Goal: Task Accomplishment & Management: Manage account settings

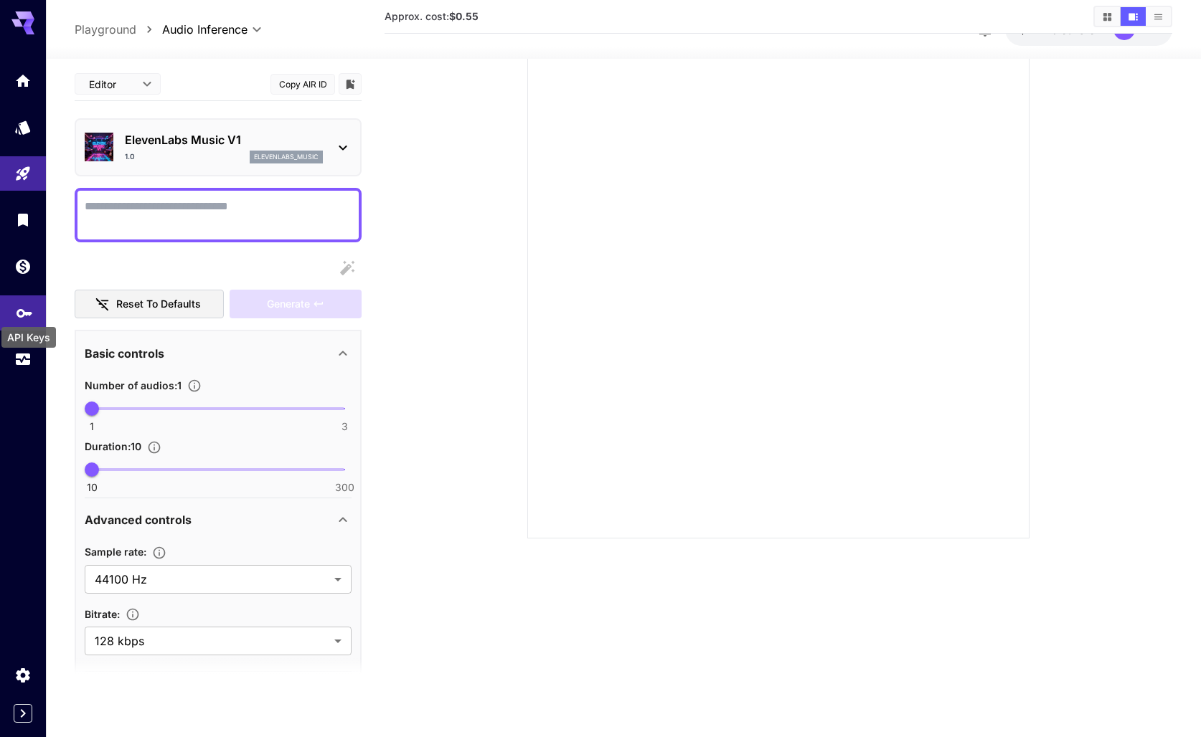
click at [21, 313] on icon "API Keys" at bounding box center [24, 308] width 16 height 9
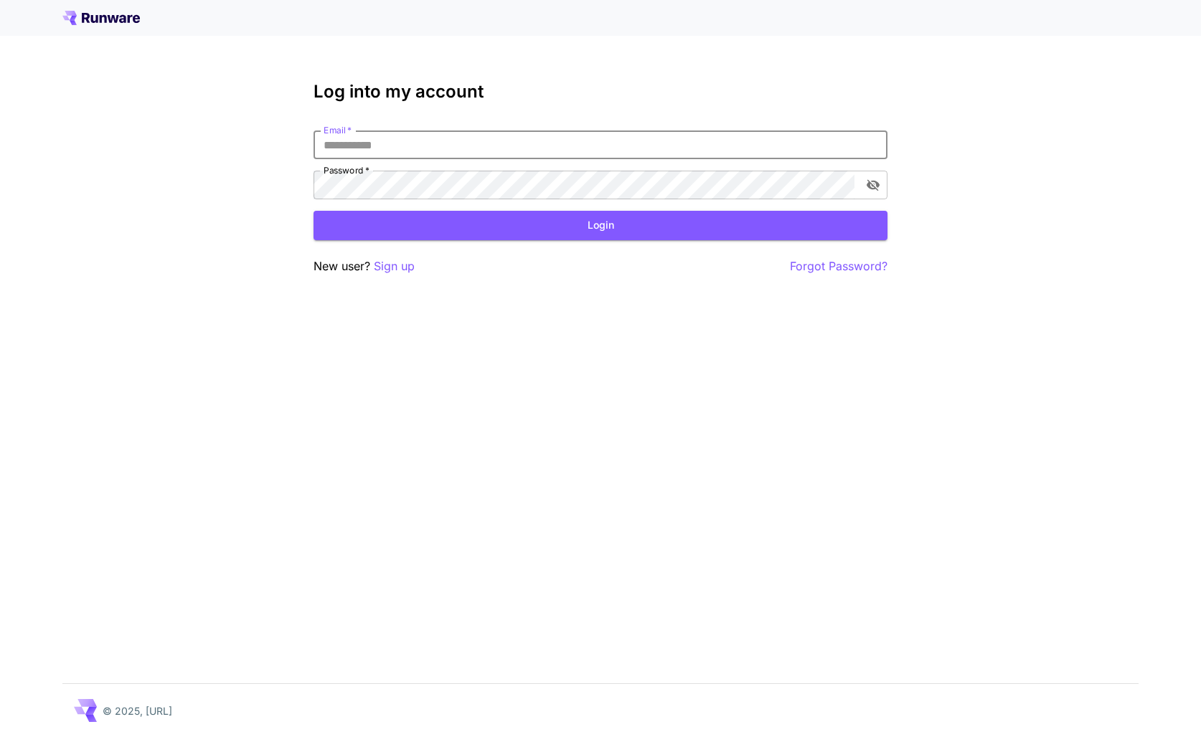
type input "**********"
click at [600, 225] on button "Login" at bounding box center [600, 225] width 574 height 29
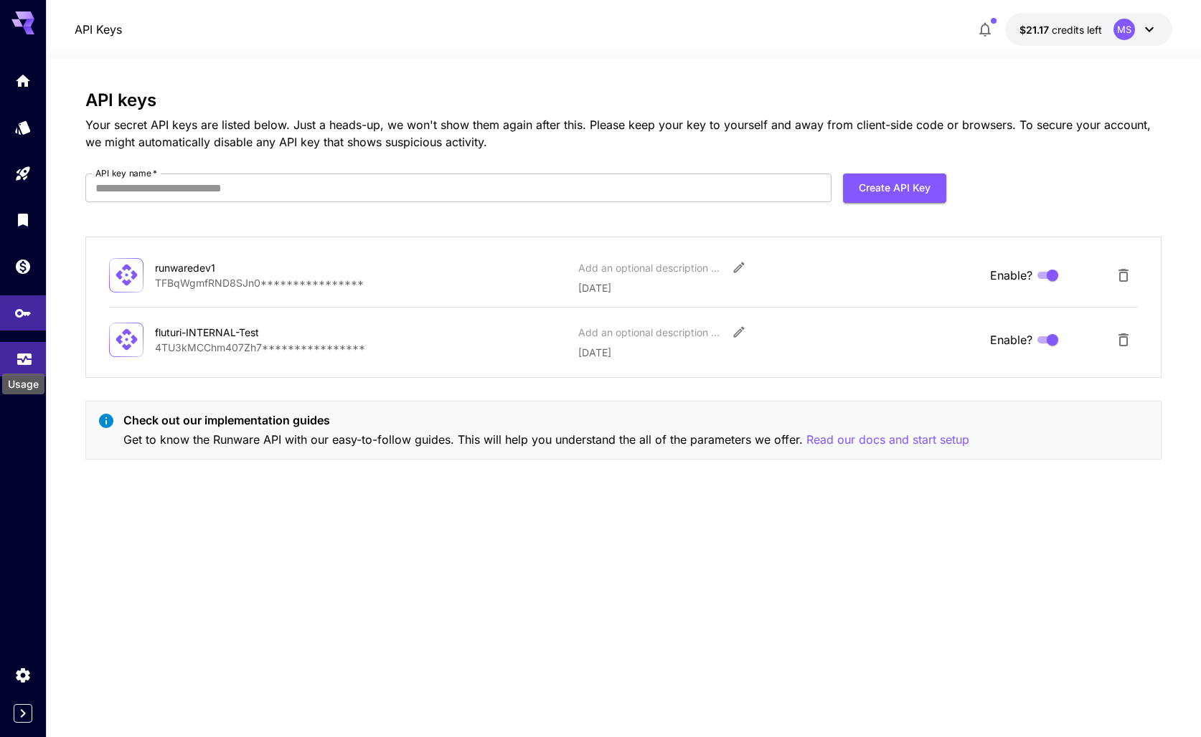
click at [23, 352] on icon "Usage" at bounding box center [24, 354] width 17 height 17
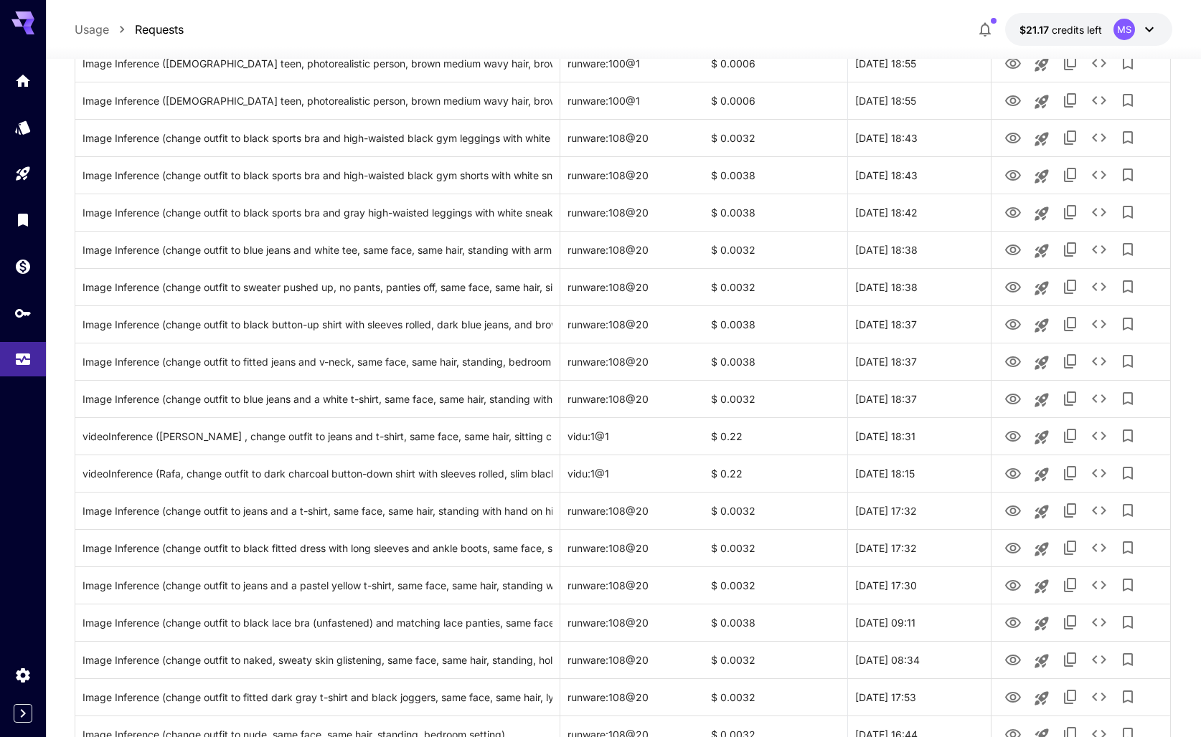
scroll to position [725, 0]
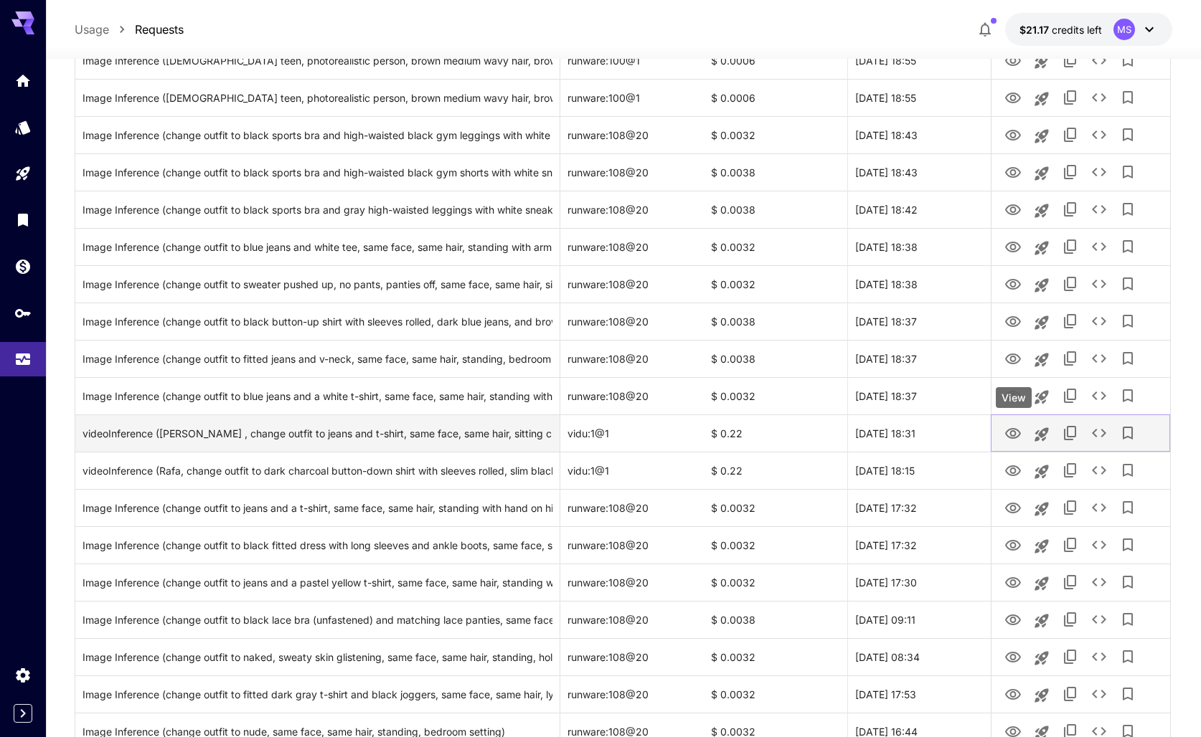
click at [1012, 430] on icon "View" at bounding box center [1013, 433] width 16 height 11
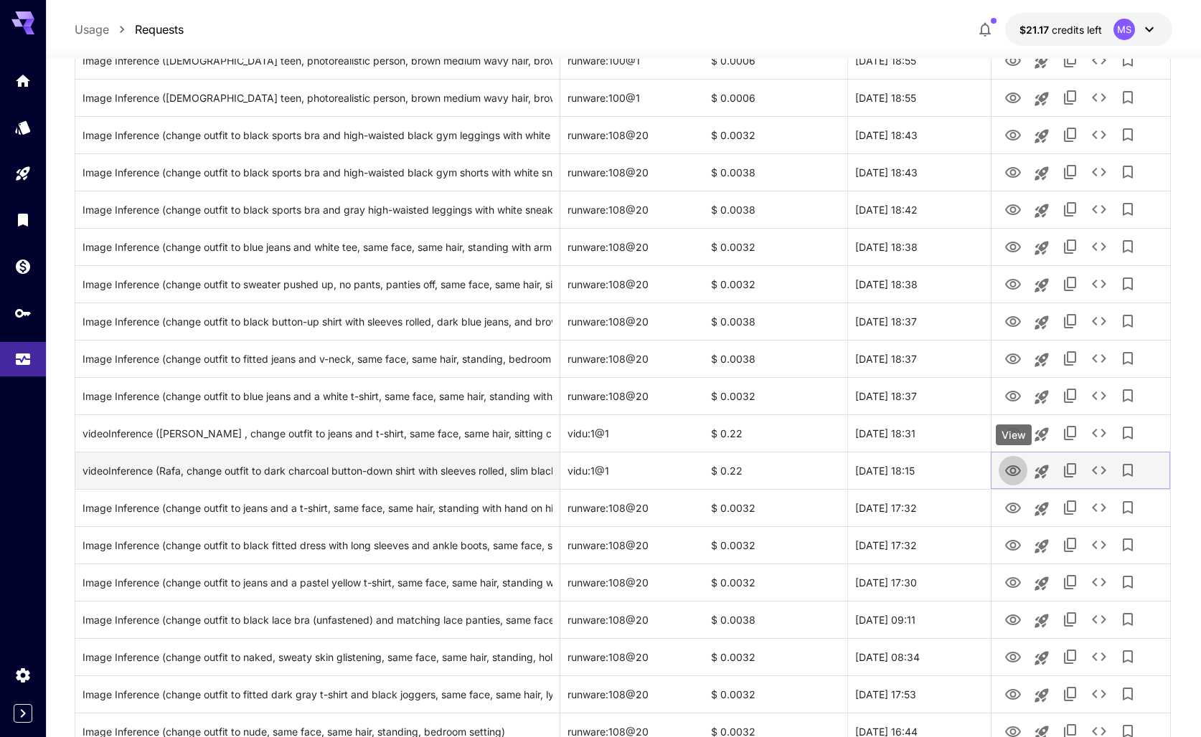
click at [1010, 474] on icon "View" at bounding box center [1013, 471] width 16 height 11
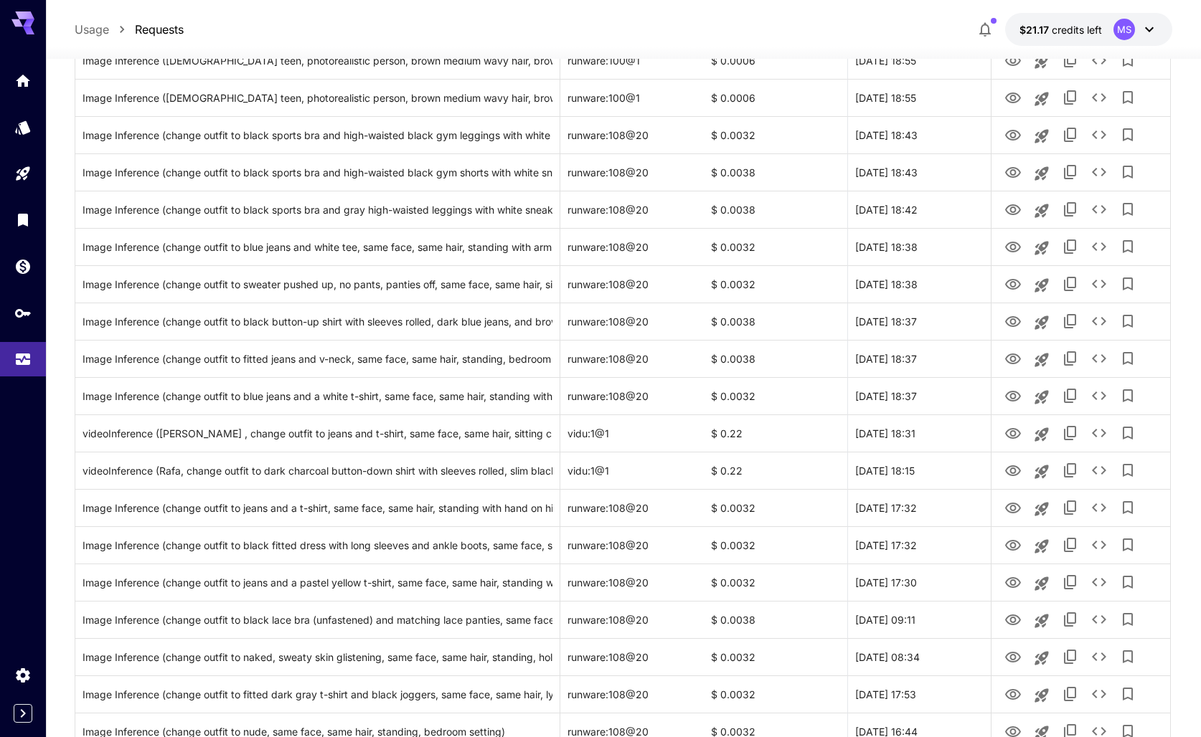
click at [1179, 478] on section "**********" at bounding box center [623, 419] width 1155 height 2170
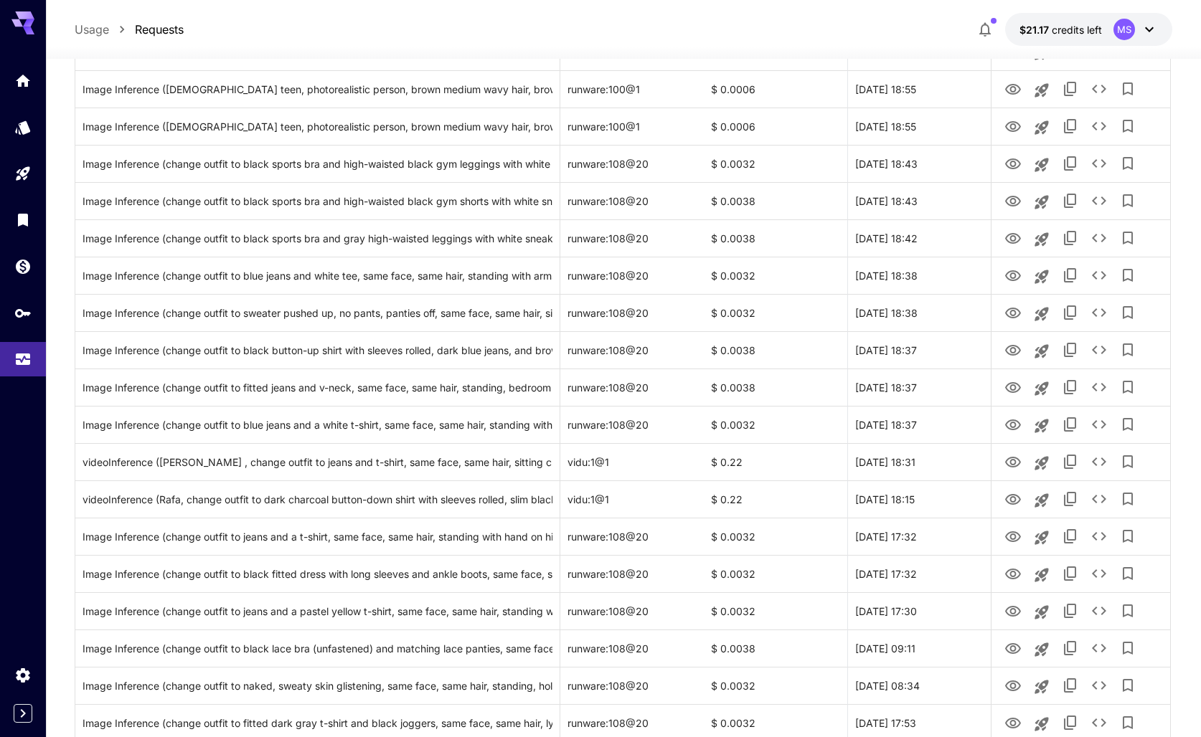
scroll to position [691, 0]
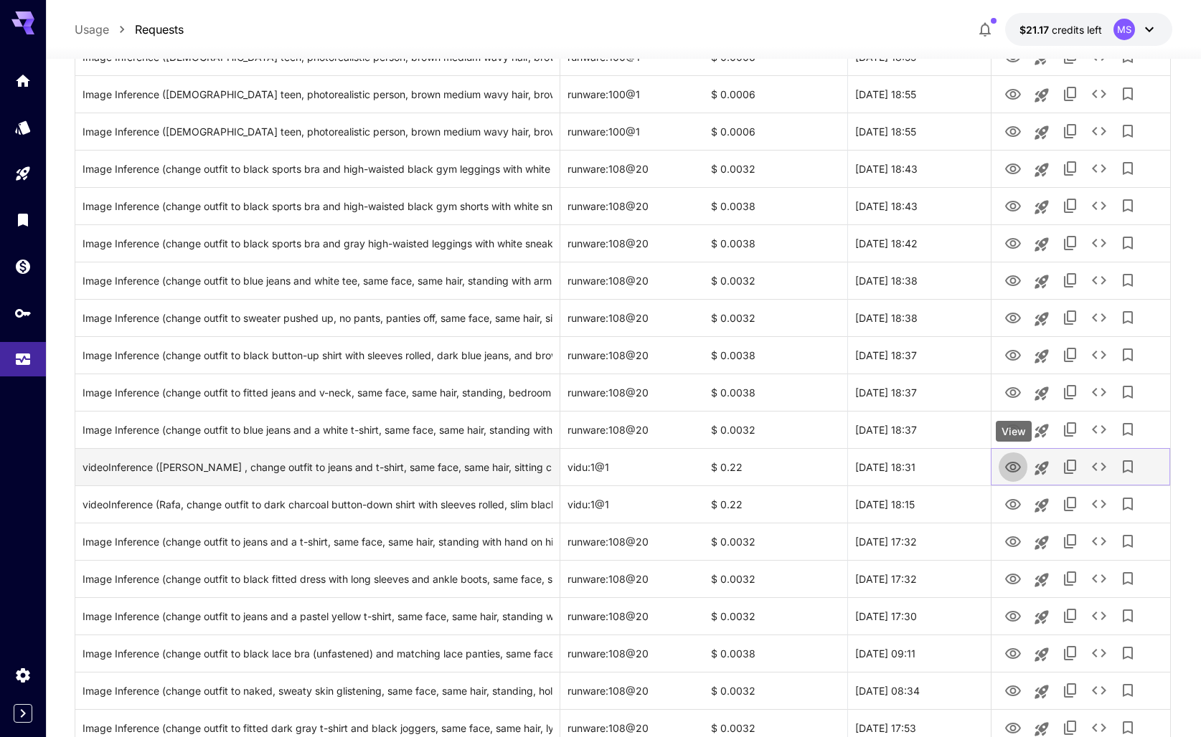
click at [1004, 466] on icon "View" at bounding box center [1012, 467] width 17 height 17
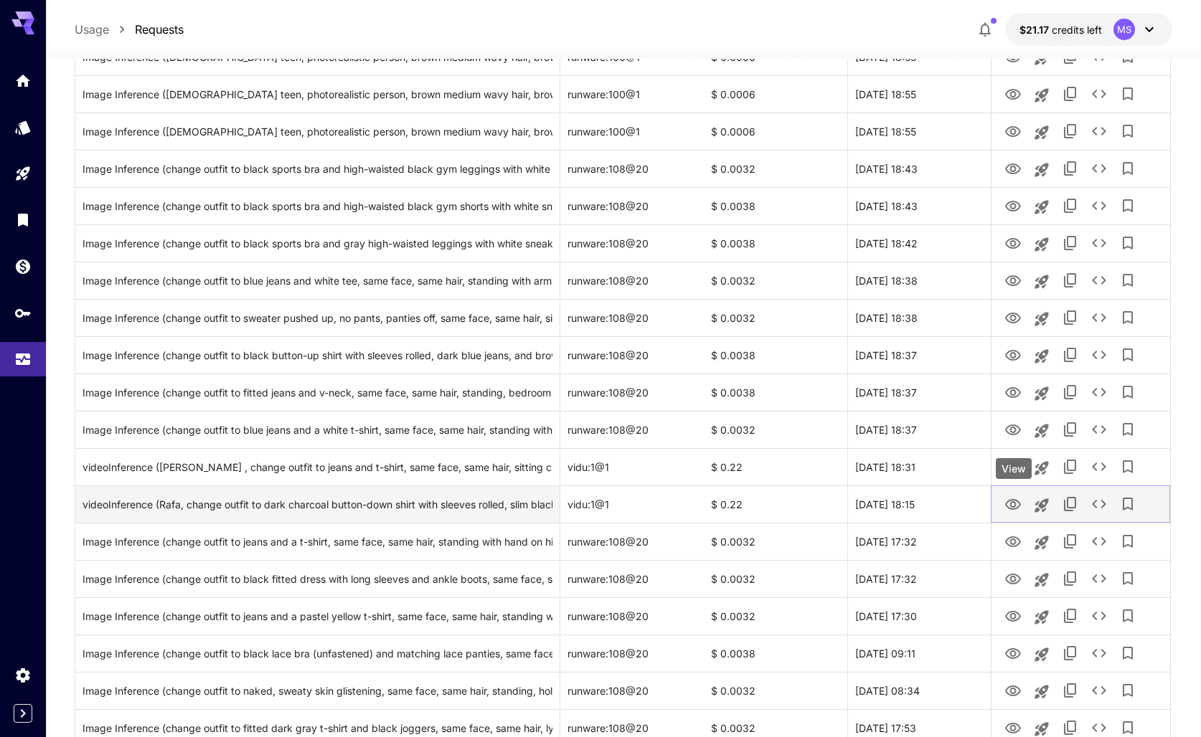
click at [1018, 500] on icon "View" at bounding box center [1013, 504] width 16 height 11
click at [1103, 508] on icon "See details" at bounding box center [1098, 504] width 17 height 17
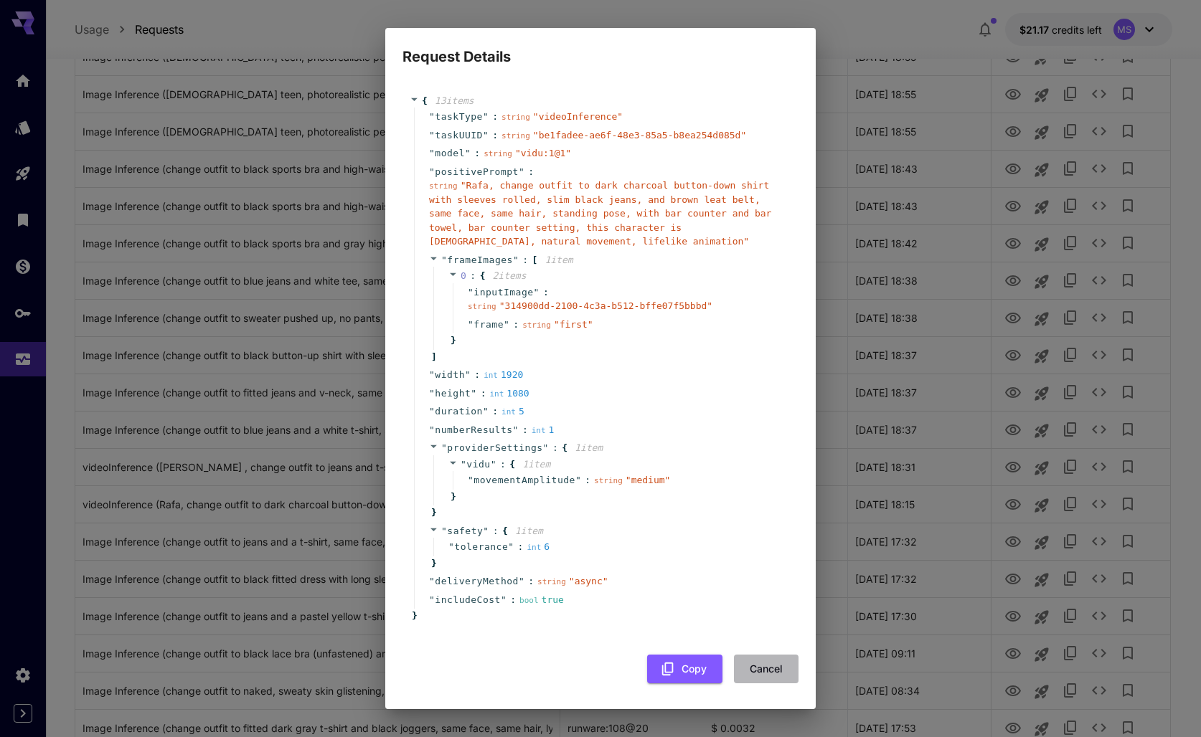
click at [765, 670] on button "Cancel" at bounding box center [766, 669] width 65 height 29
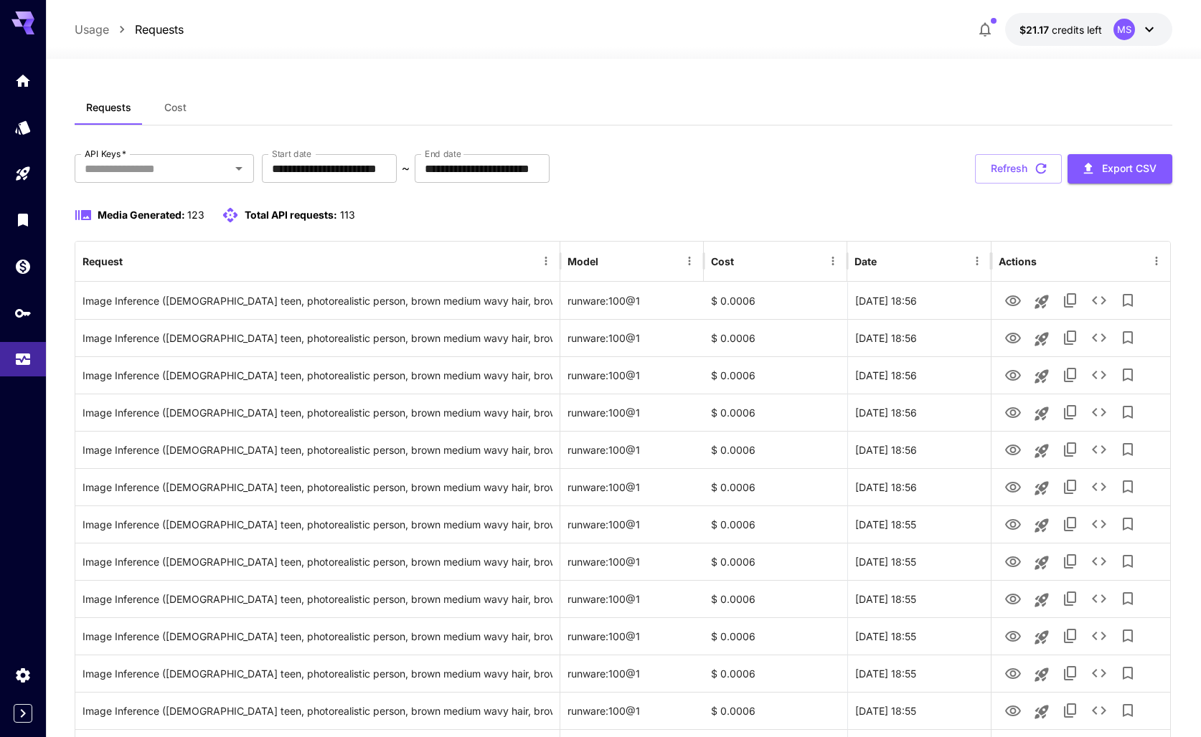
scroll to position [0, 0]
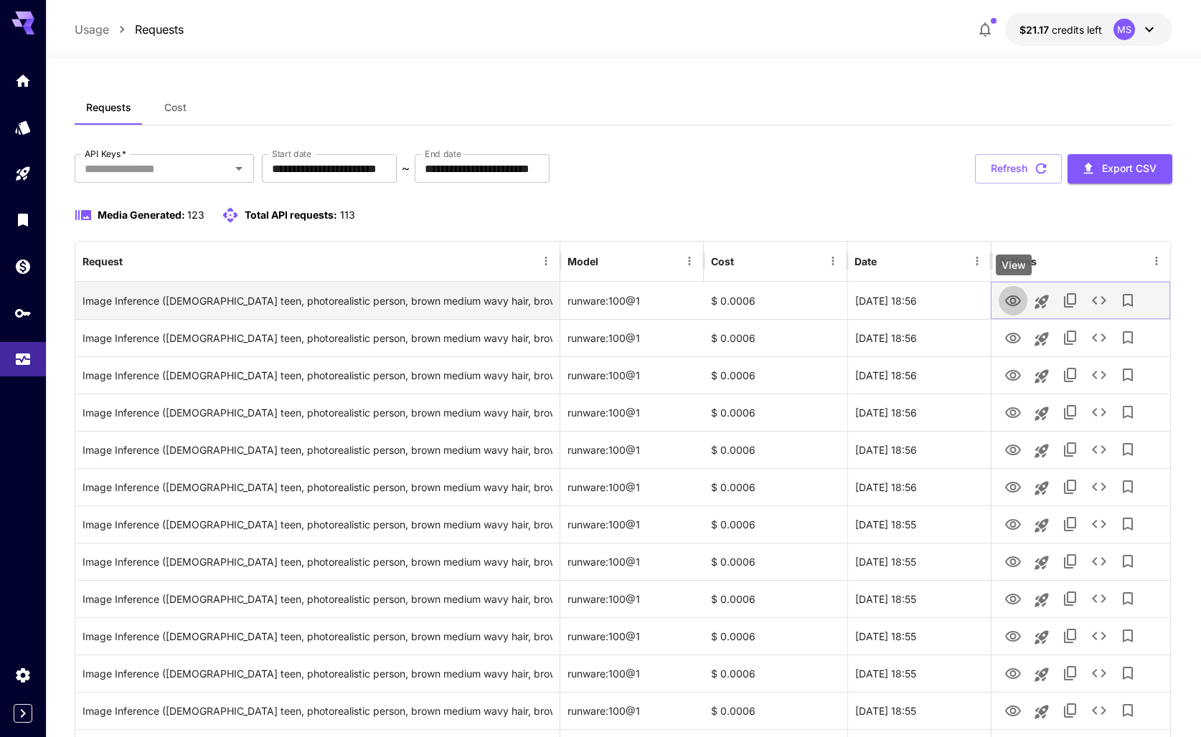
click at [1012, 306] on icon "View" at bounding box center [1012, 301] width 17 height 17
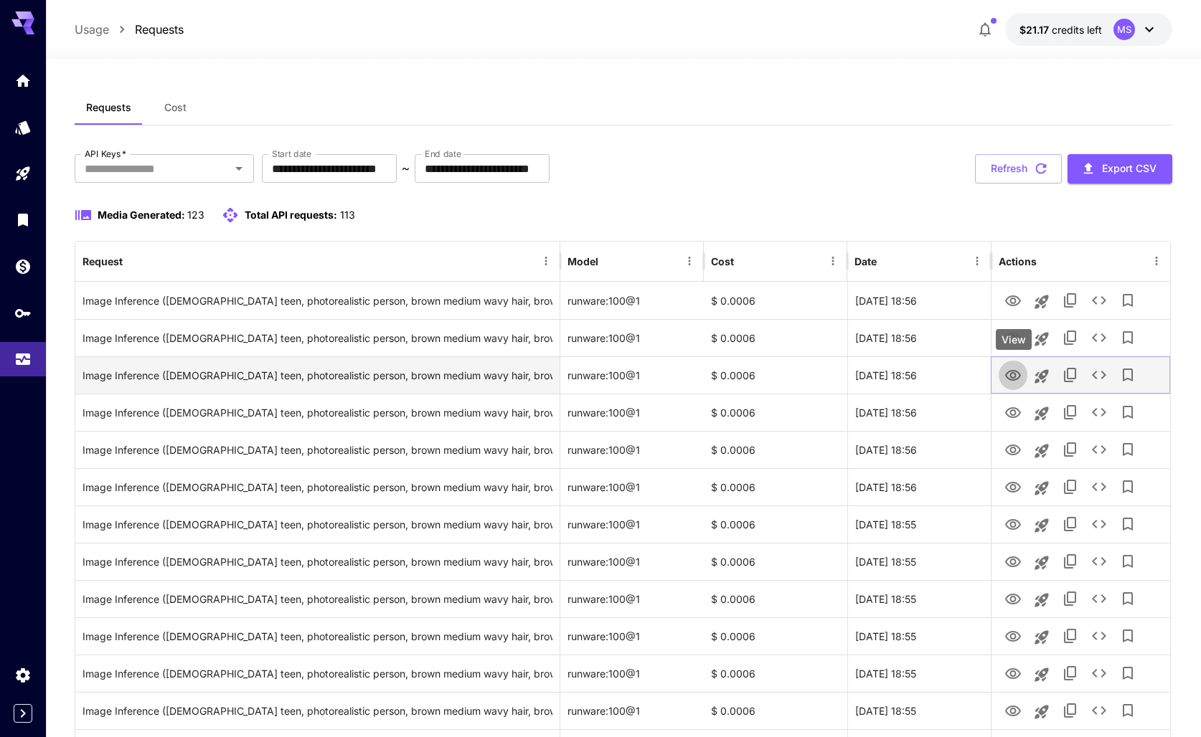
click at [1007, 376] on icon "View" at bounding box center [1013, 375] width 16 height 11
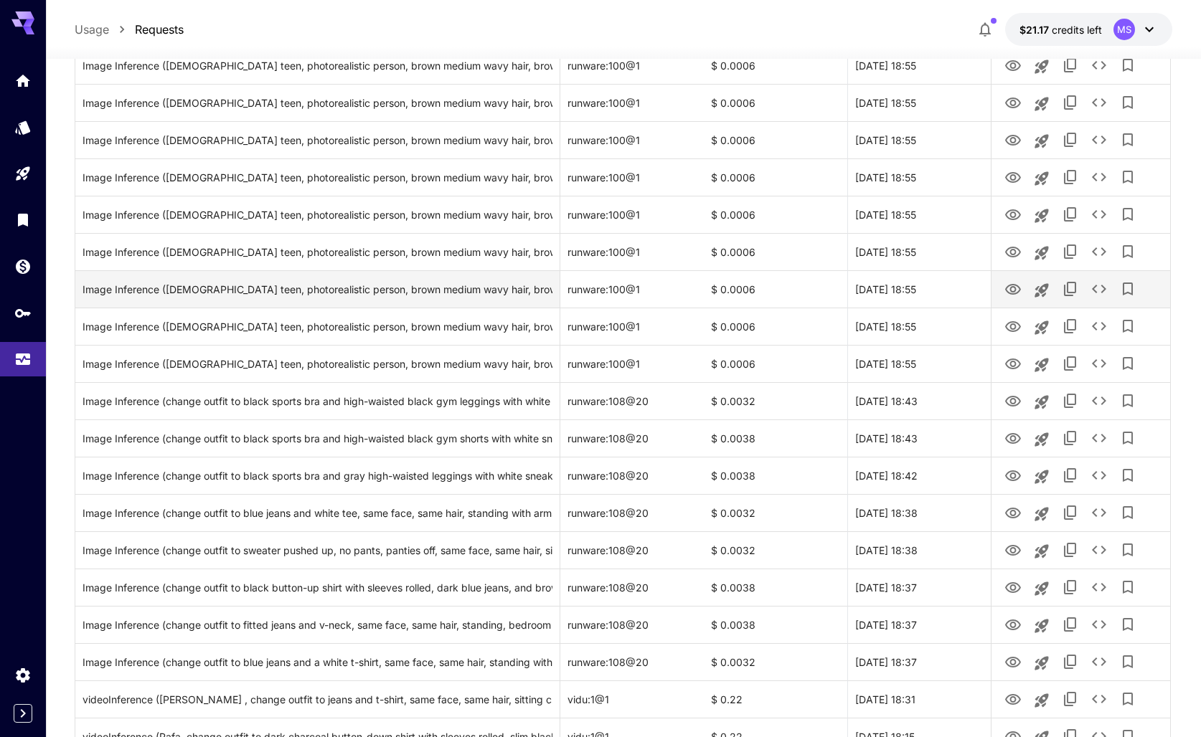
scroll to position [503, 0]
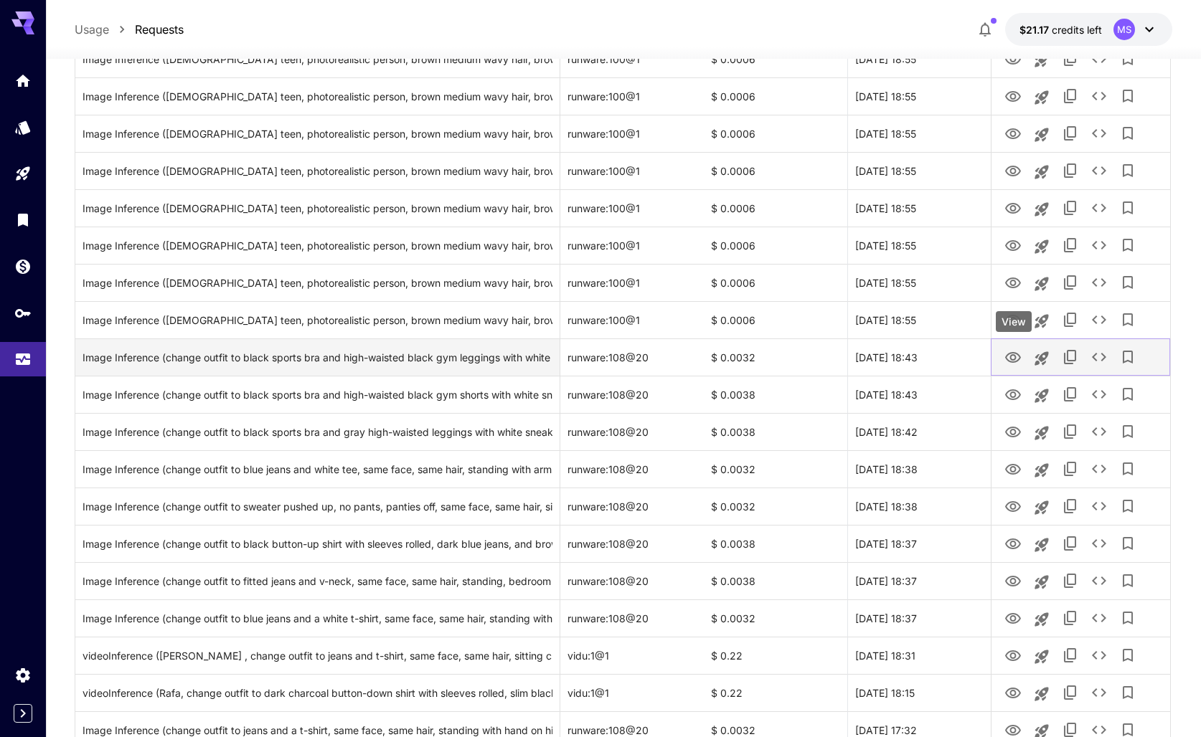
click at [1016, 355] on icon "View" at bounding box center [1012, 357] width 17 height 17
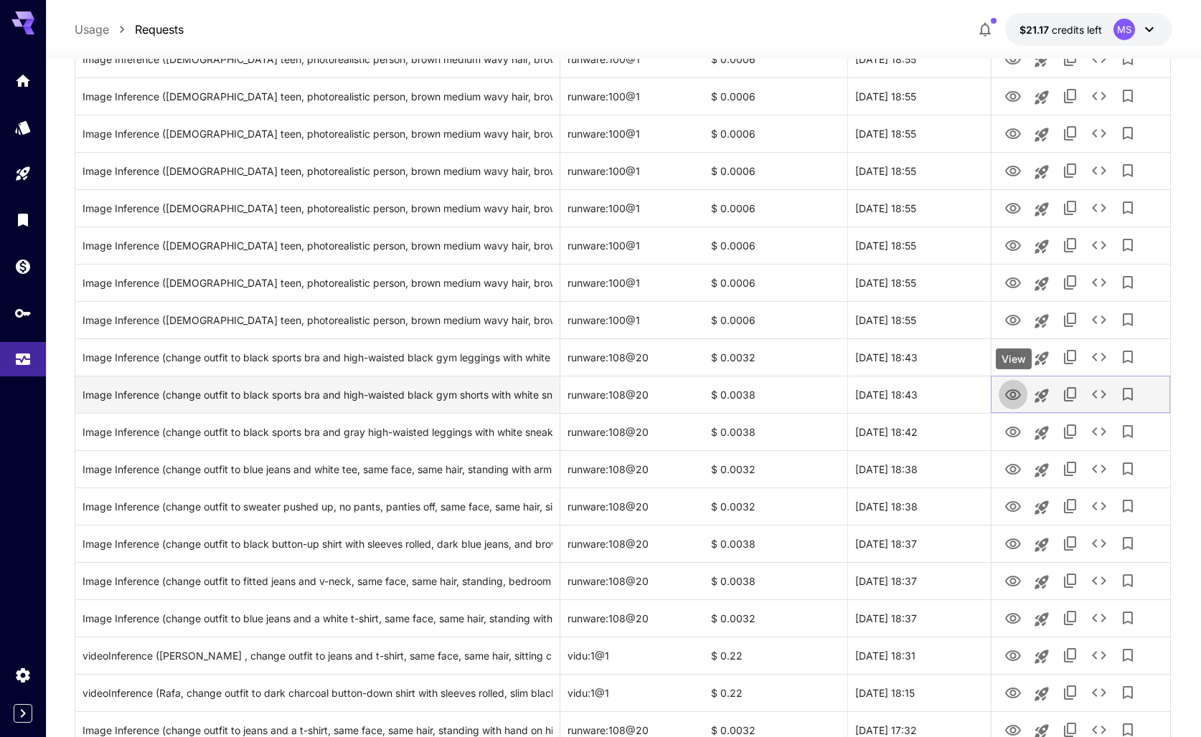
click at [1010, 397] on icon "View" at bounding box center [1013, 394] width 16 height 11
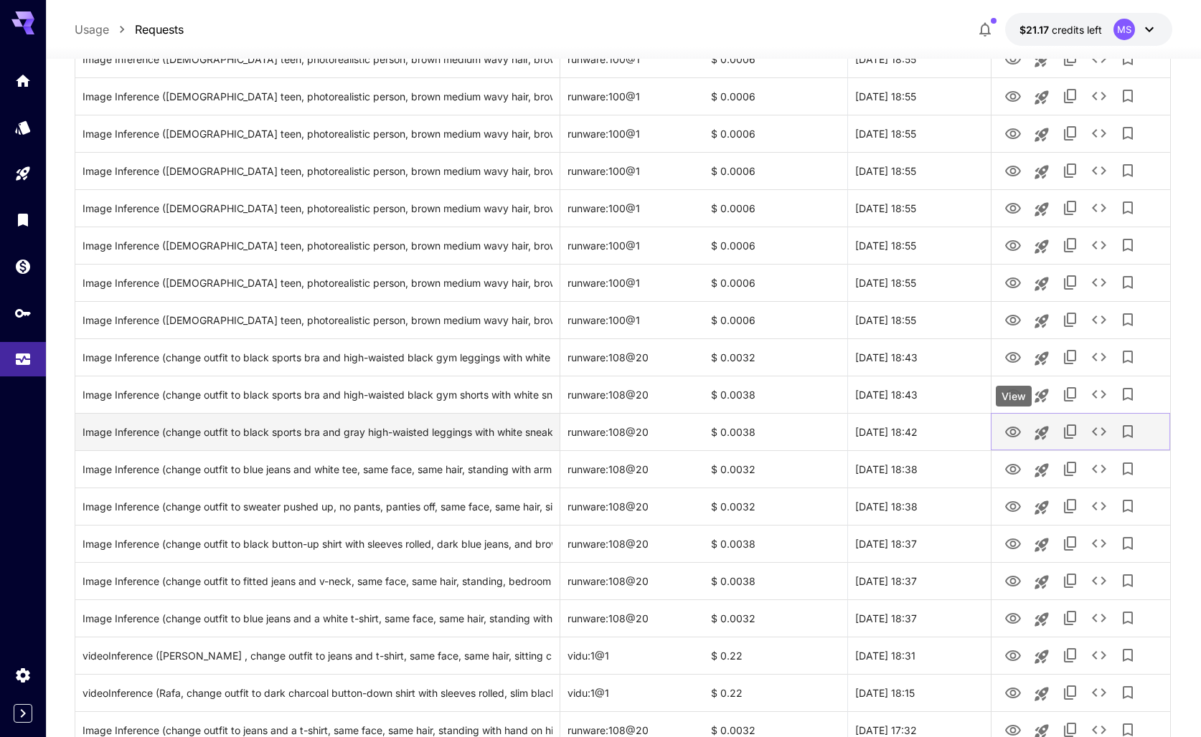
click at [1016, 431] on icon "View" at bounding box center [1013, 432] width 16 height 11
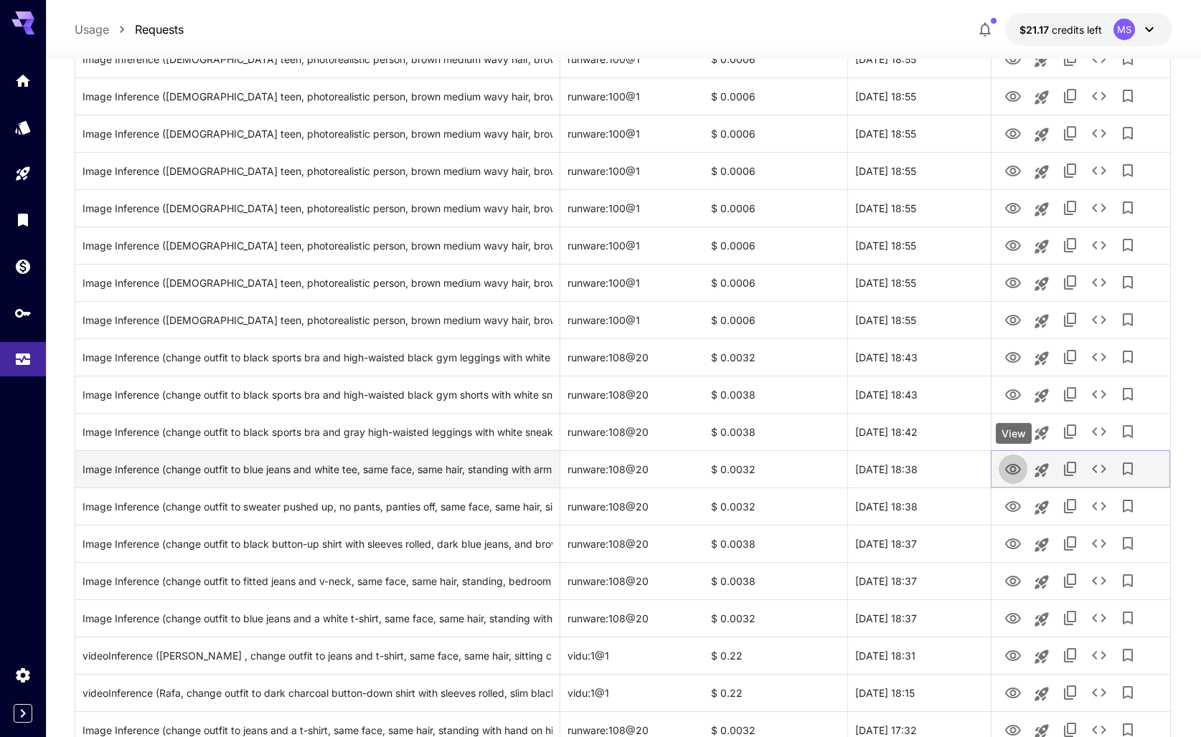
click at [1012, 476] on icon "View" at bounding box center [1012, 469] width 17 height 17
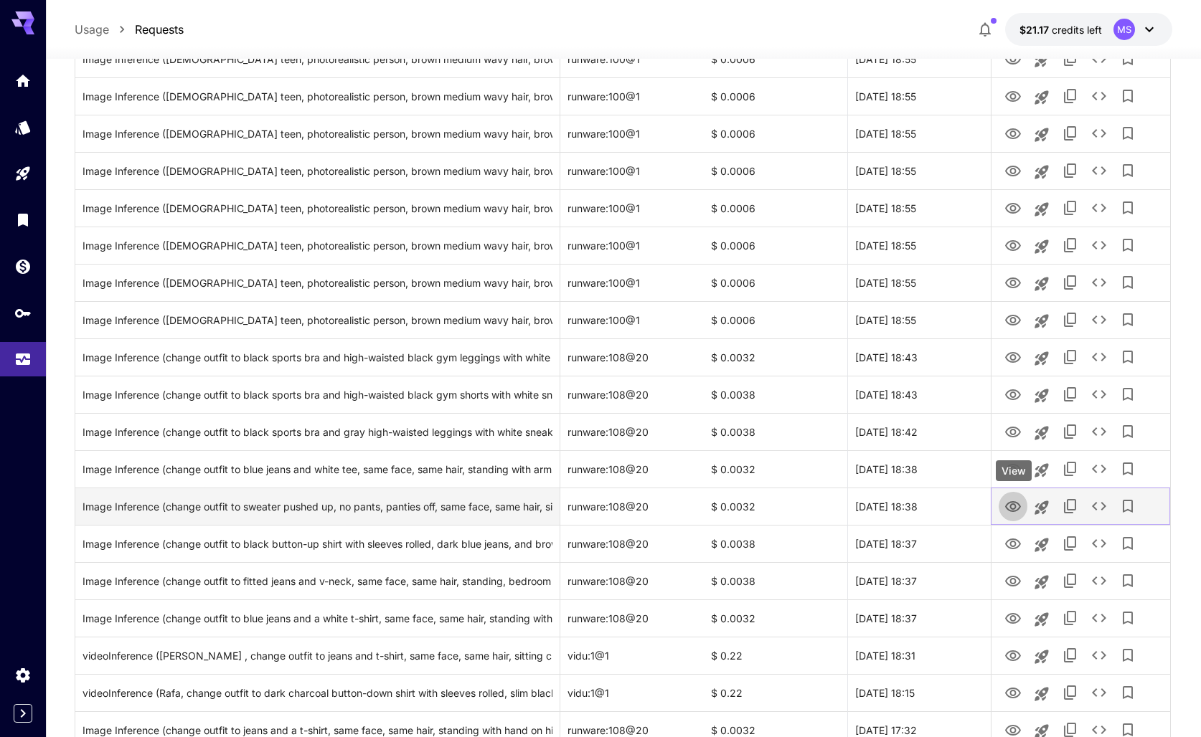
click at [1013, 501] on icon "View" at bounding box center [1013, 506] width 16 height 11
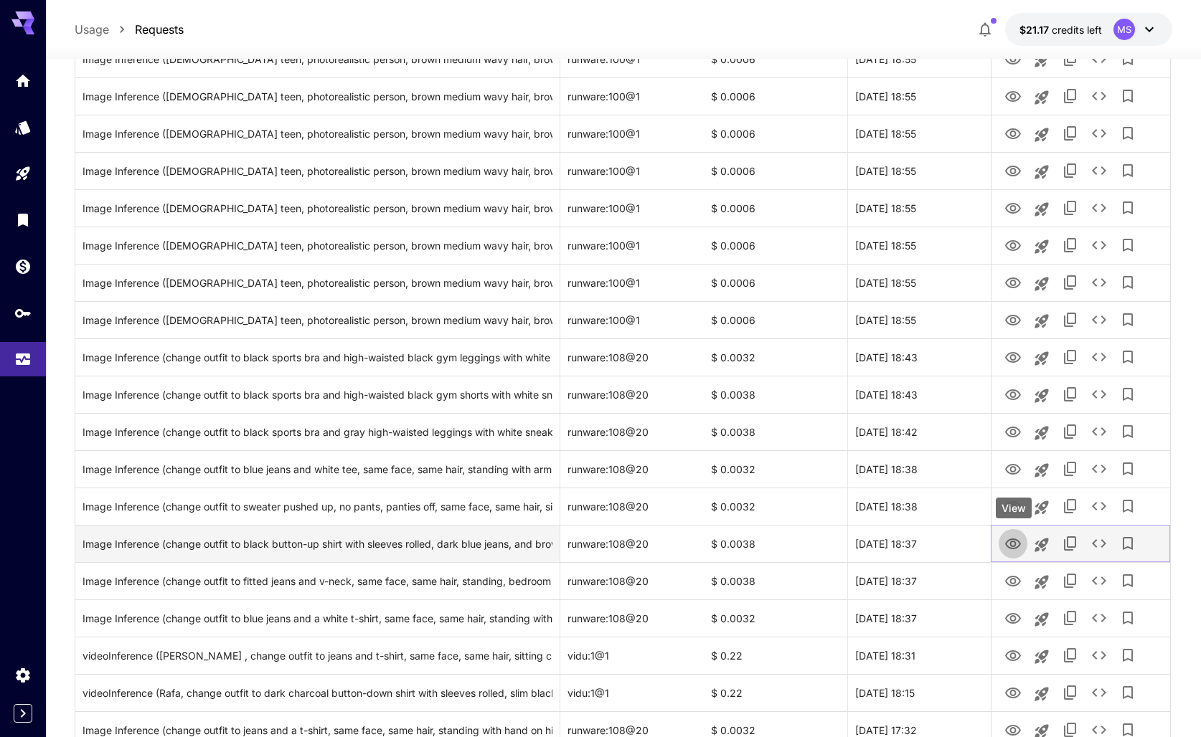
click at [1014, 545] on icon "View" at bounding box center [1013, 544] width 16 height 11
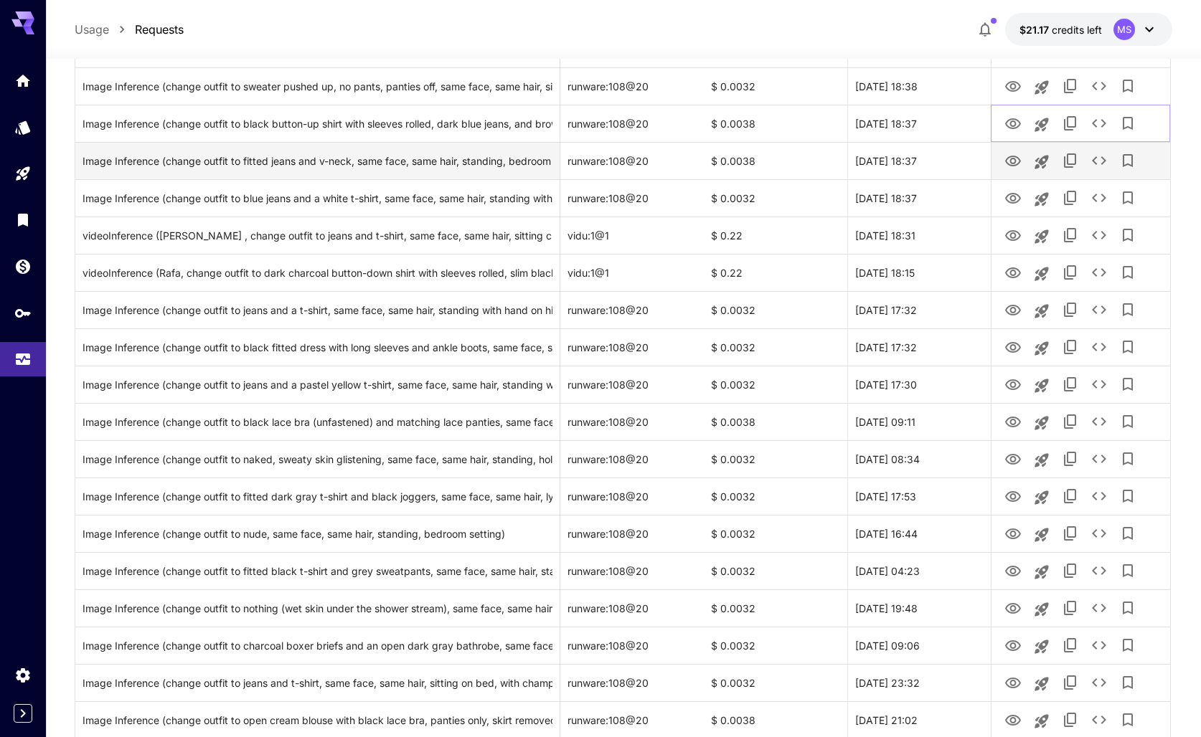
scroll to position [925, 0]
click at [1154, 30] on icon at bounding box center [1148, 29] width 17 height 17
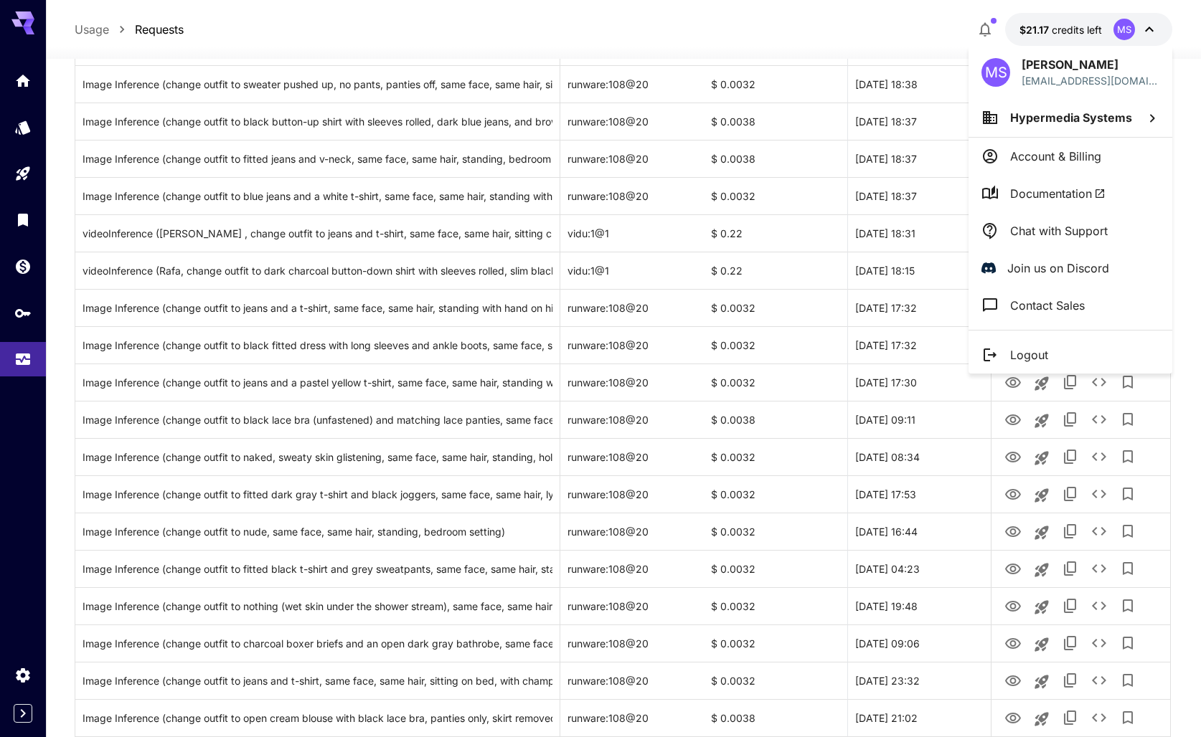
click at [27, 376] on div at bounding box center [600, 368] width 1201 height 737
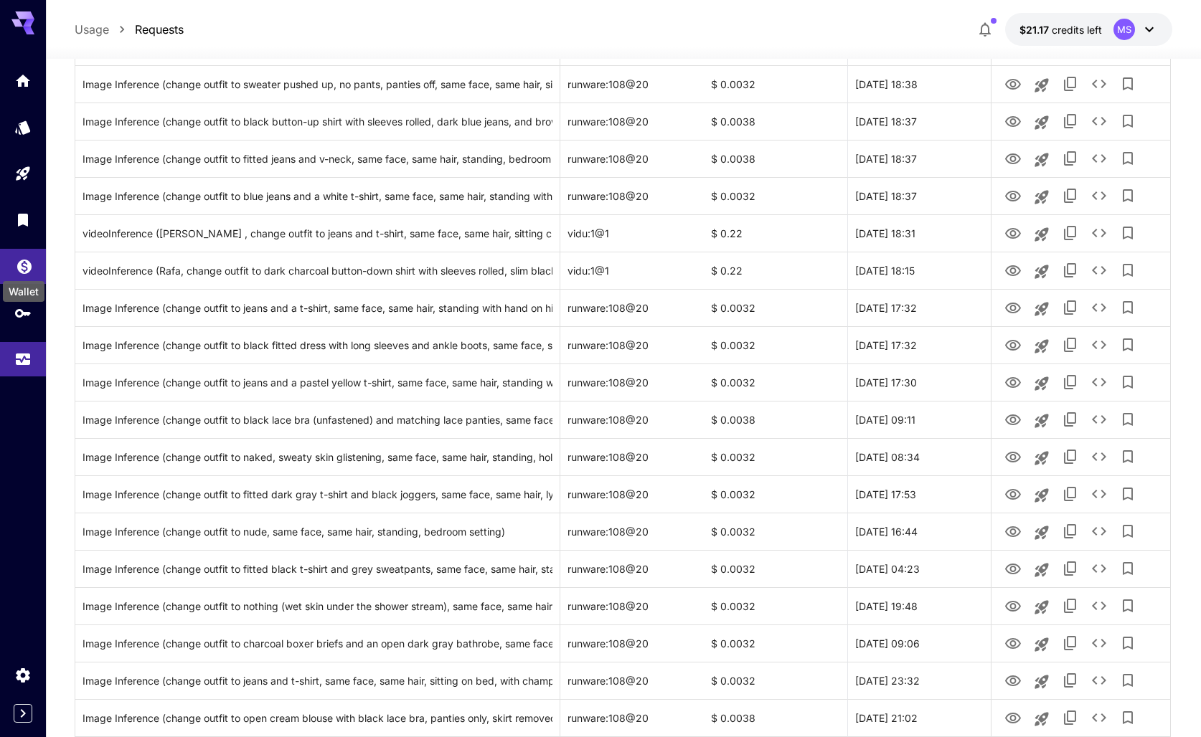
click at [30, 270] on icon "Wallet" at bounding box center [24, 262] width 17 height 17
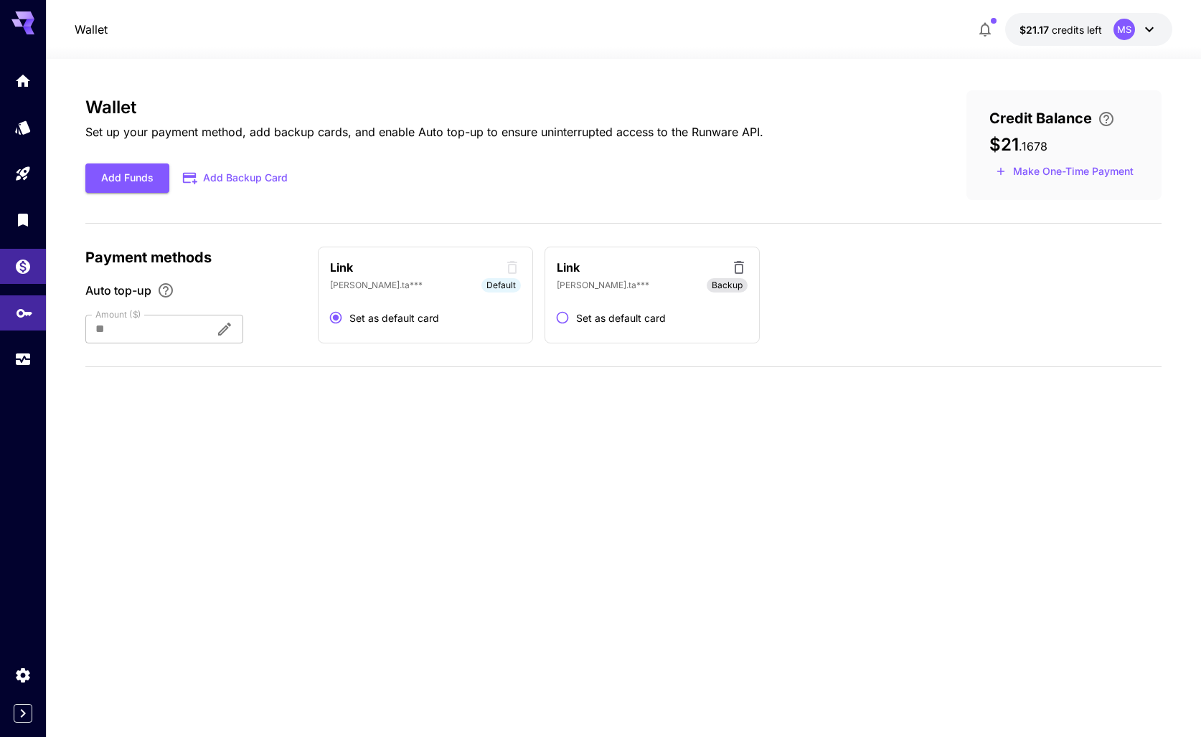
click at [35, 311] on link at bounding box center [23, 313] width 46 height 35
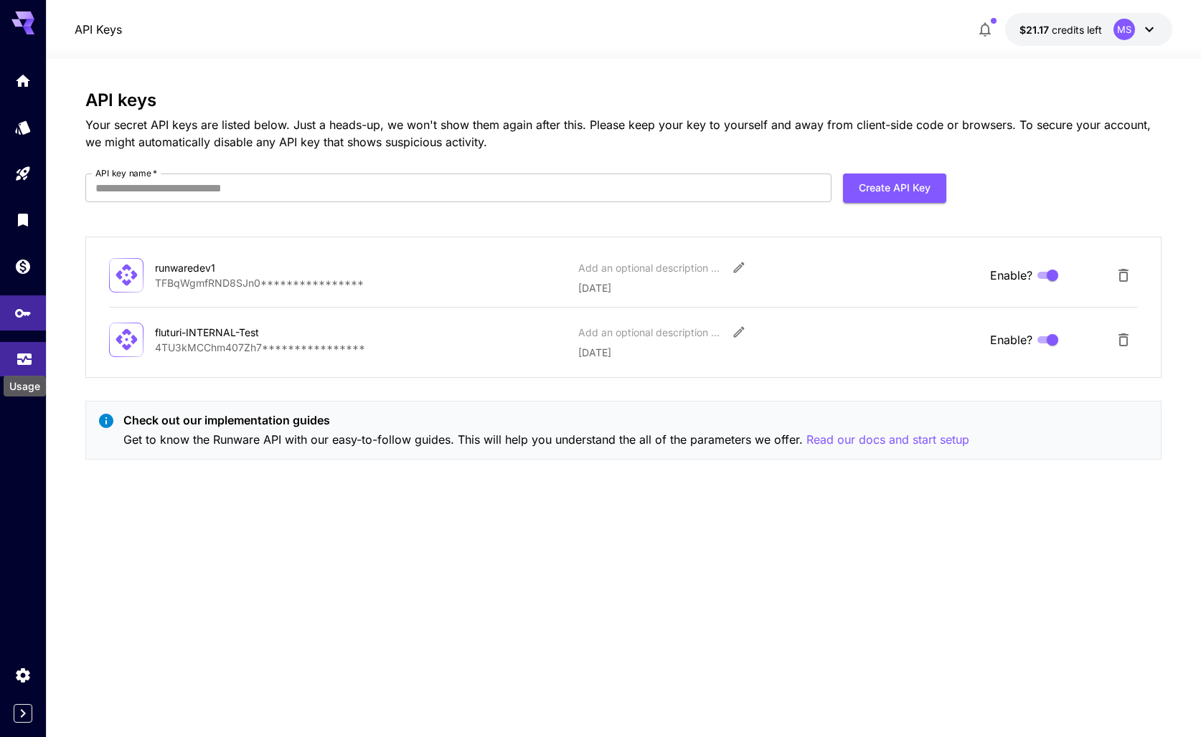
click at [20, 363] on icon "Usage" at bounding box center [24, 354] width 17 height 17
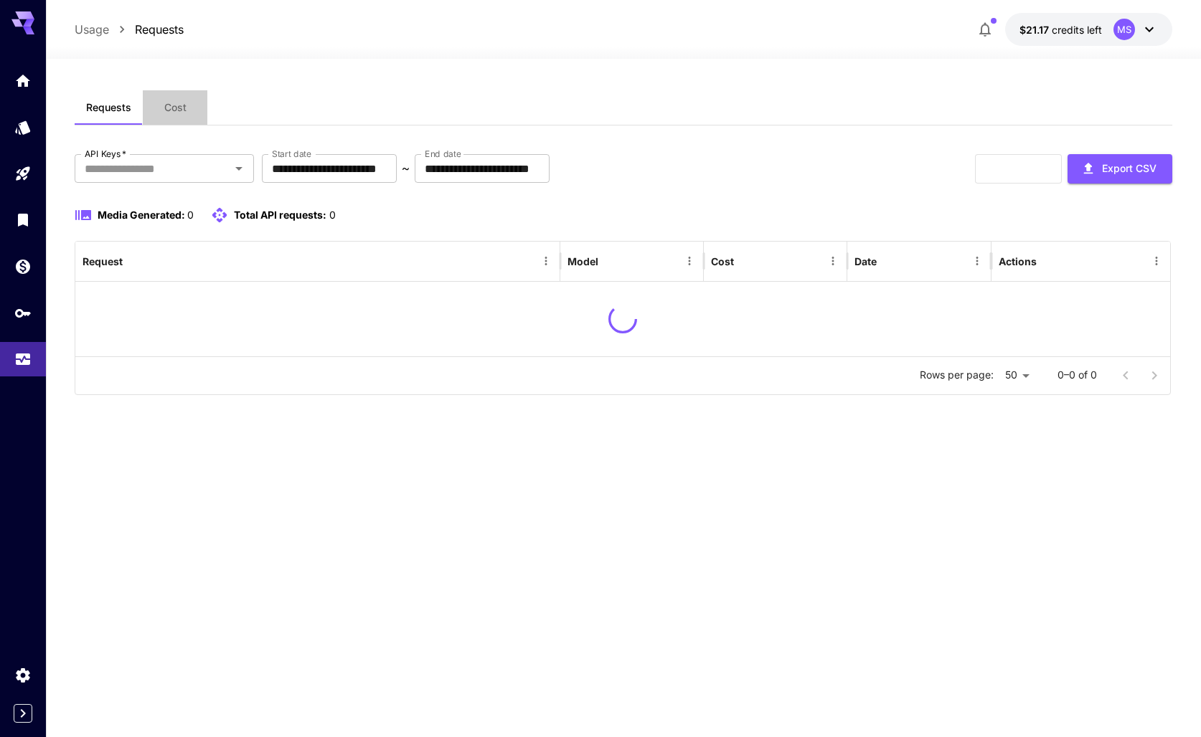
click at [169, 101] on span "Cost" at bounding box center [175, 107] width 22 height 13
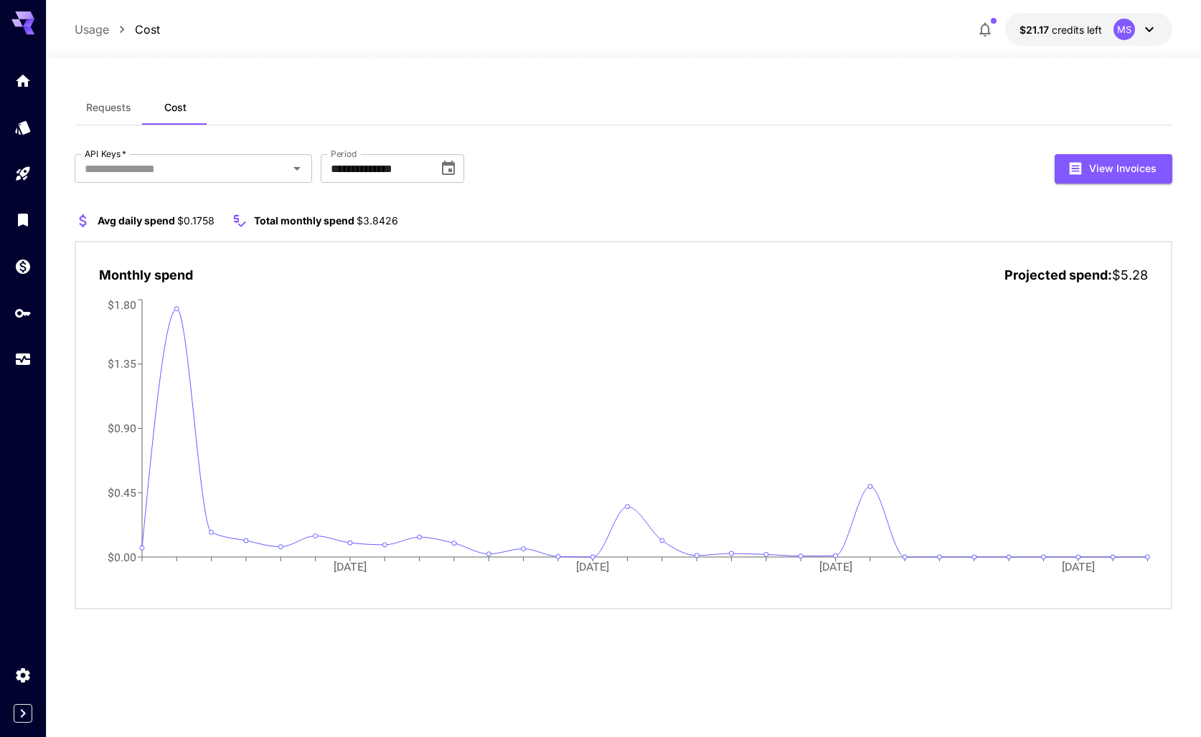
click at [778, 165] on div "**********" at bounding box center [623, 168] width 1097 height 29
click at [27, 358] on icon "Usage" at bounding box center [24, 354] width 17 height 17
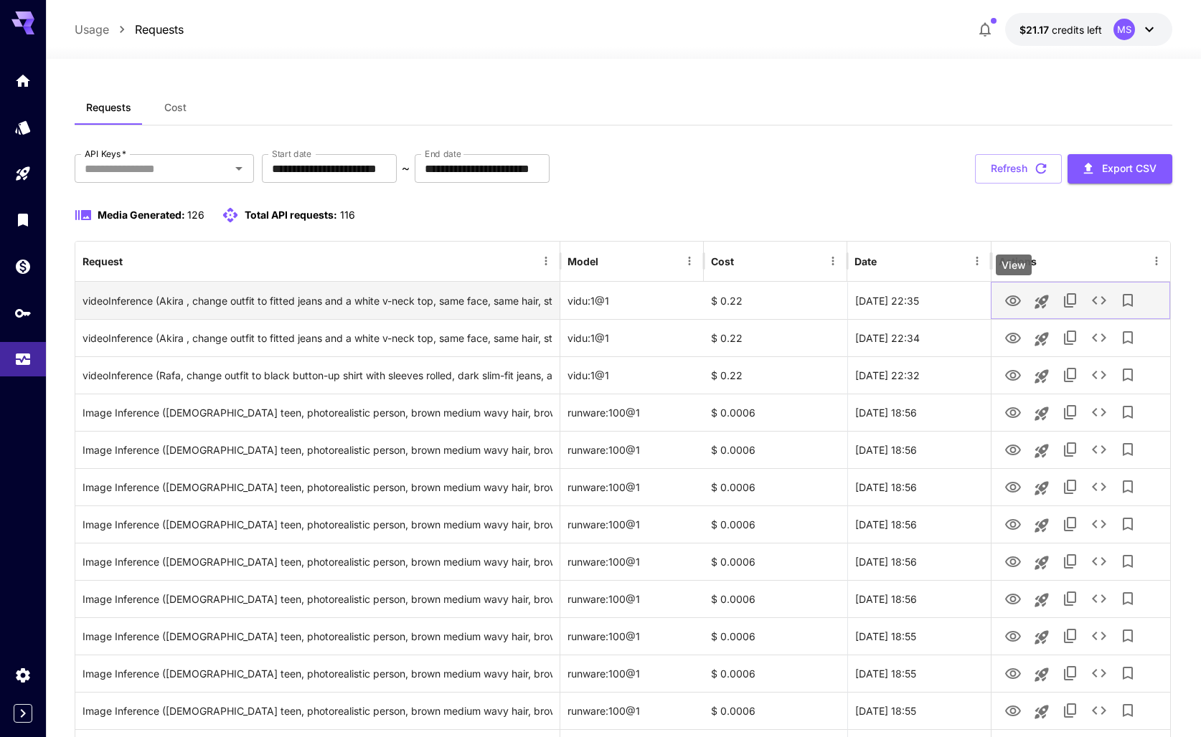
click at [1004, 302] on icon "View" at bounding box center [1012, 301] width 17 height 17
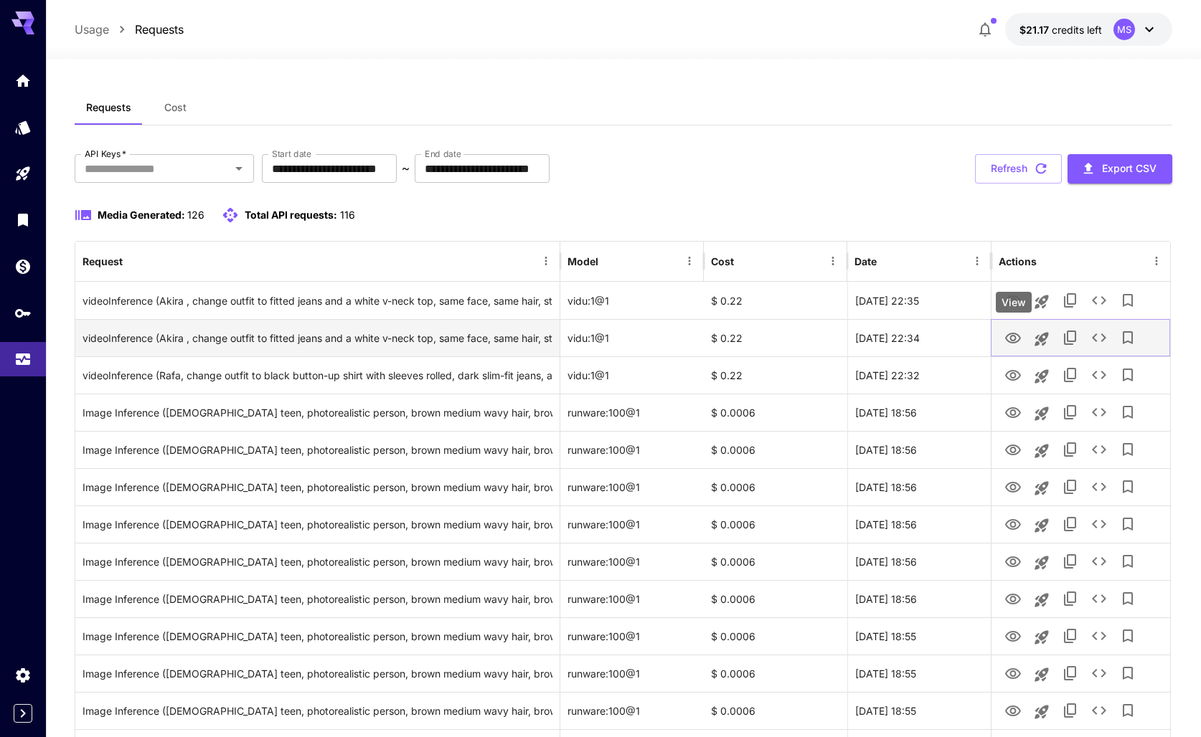
click at [1016, 344] on icon "View" at bounding box center [1012, 338] width 17 height 17
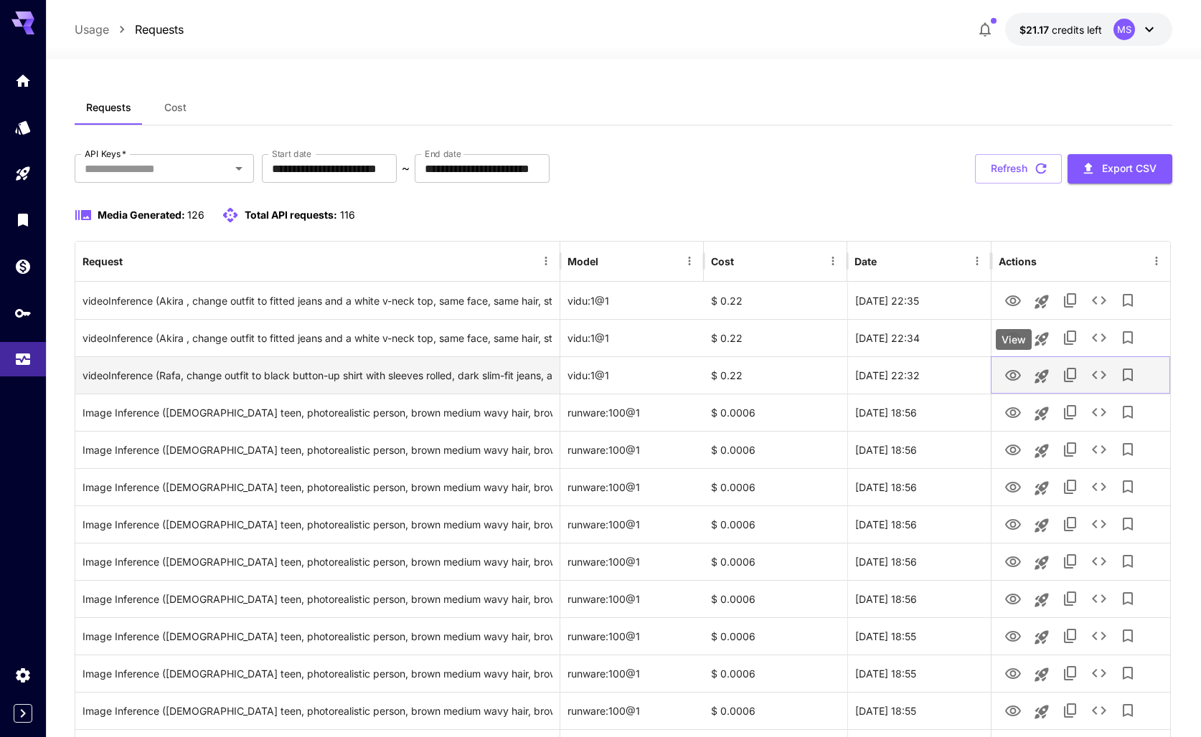
click at [1000, 374] on button "View" at bounding box center [1012, 374] width 29 height 29
click at [1008, 376] on icon "View" at bounding box center [1012, 375] width 17 height 17
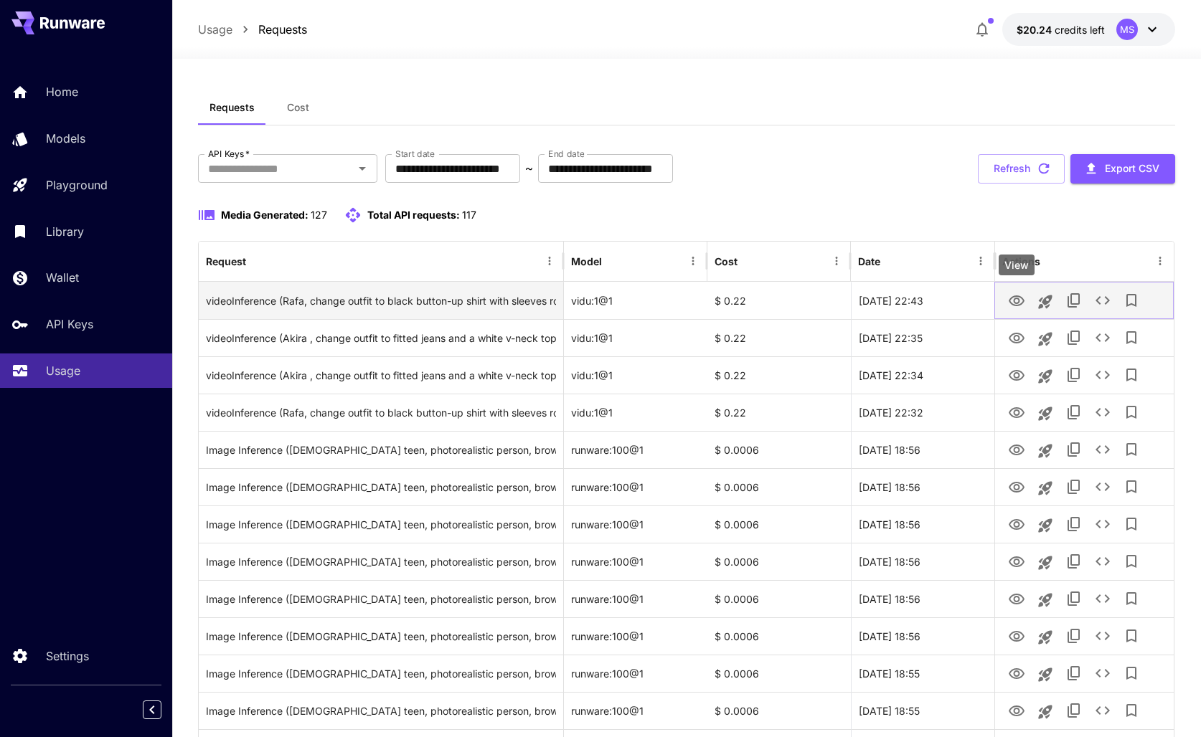
click at [1008, 306] on icon "View" at bounding box center [1016, 301] width 17 height 17
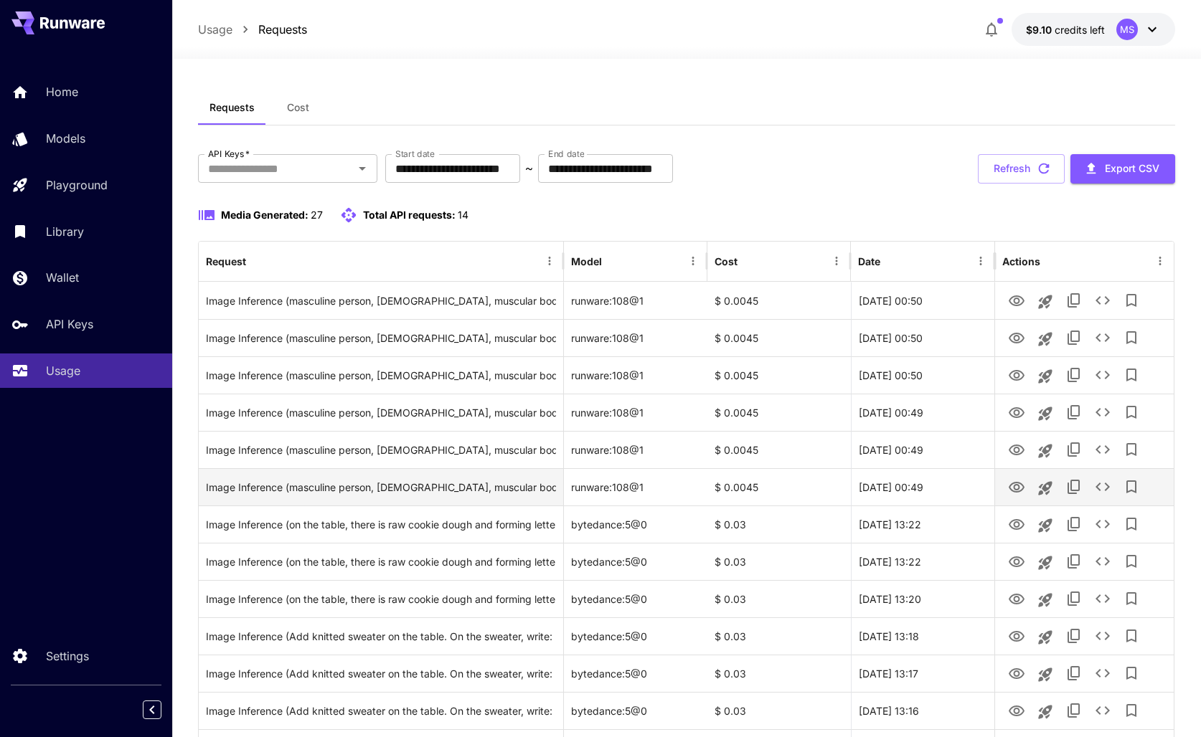
scroll to position [4, 0]
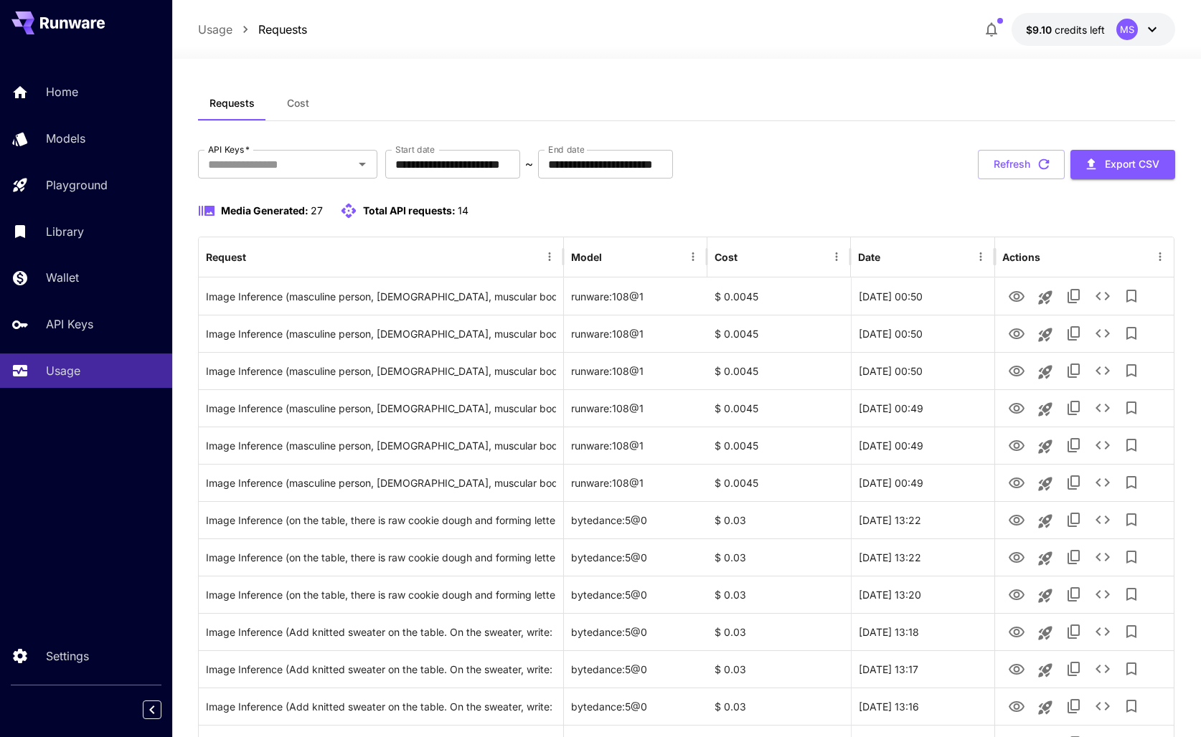
click at [838, 176] on div "**********" at bounding box center [686, 164] width 977 height 29
click at [898, 249] on button "Sort" at bounding box center [892, 257] width 20 height 20
click at [887, 185] on div "**********" at bounding box center [686, 736] width 977 height 1173
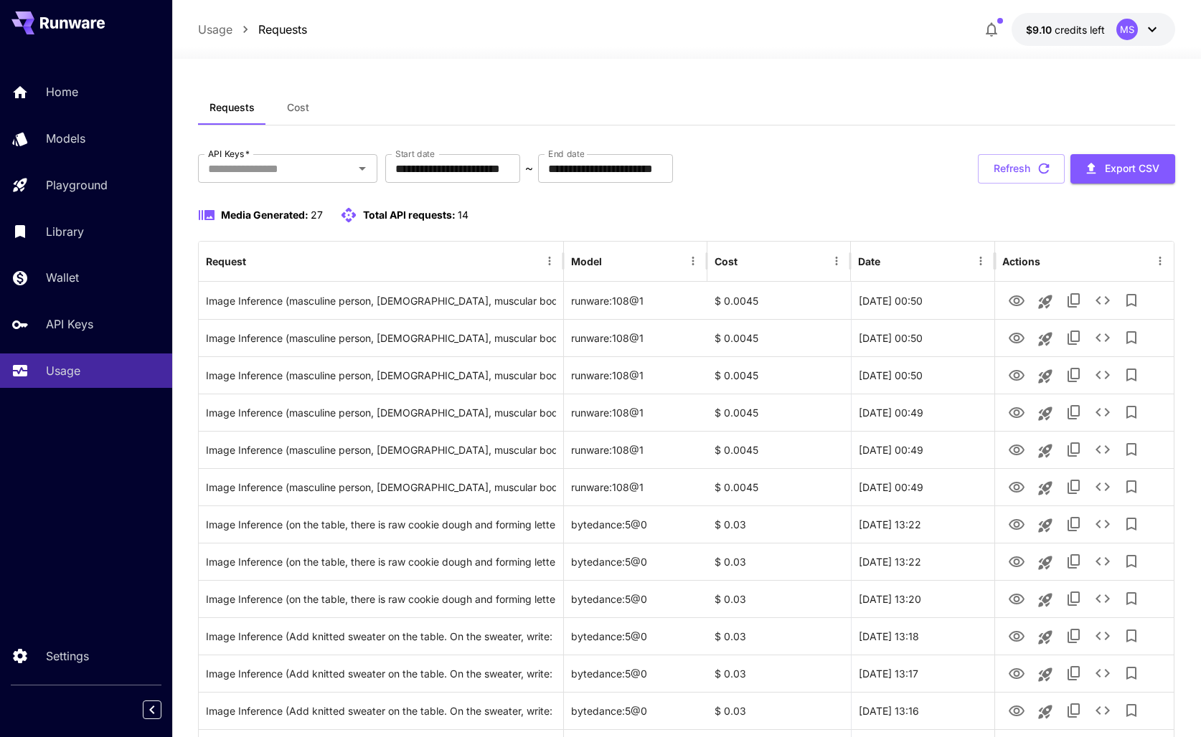
click at [1166, 27] on button "$9.10 credits left MS" at bounding box center [1093, 29] width 164 height 33
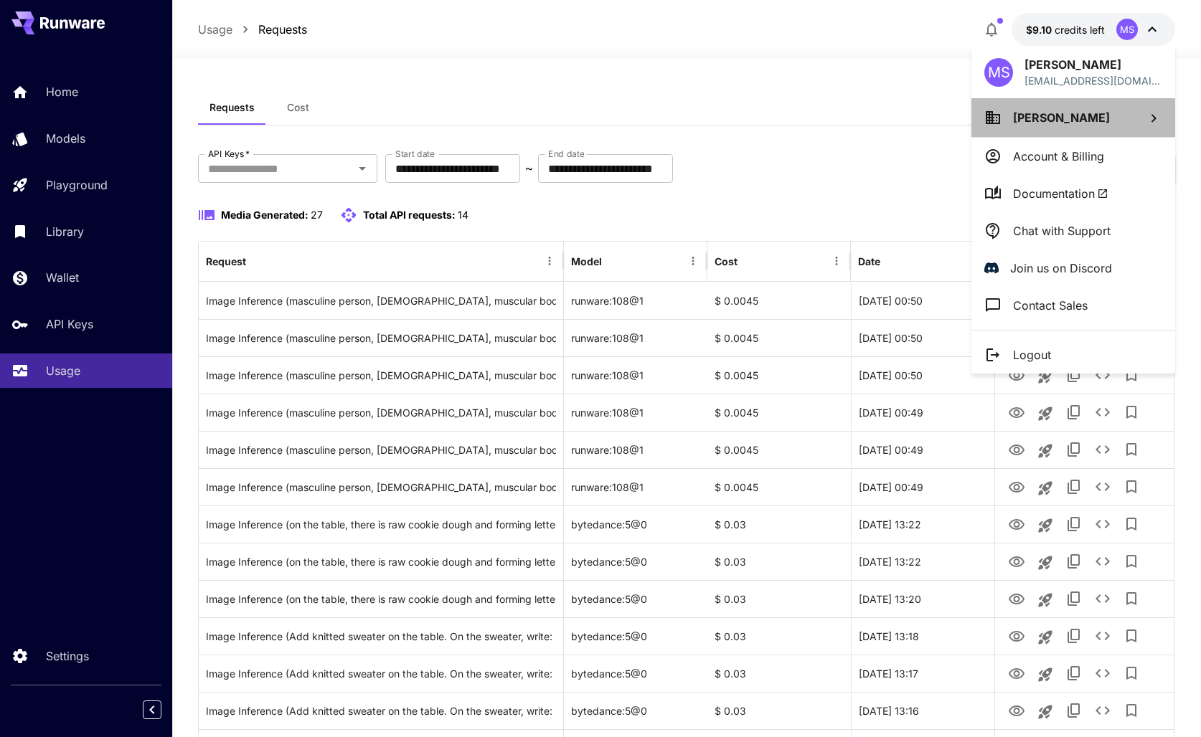
click at [1118, 119] on li "Mia Szabo" at bounding box center [1073, 117] width 204 height 39
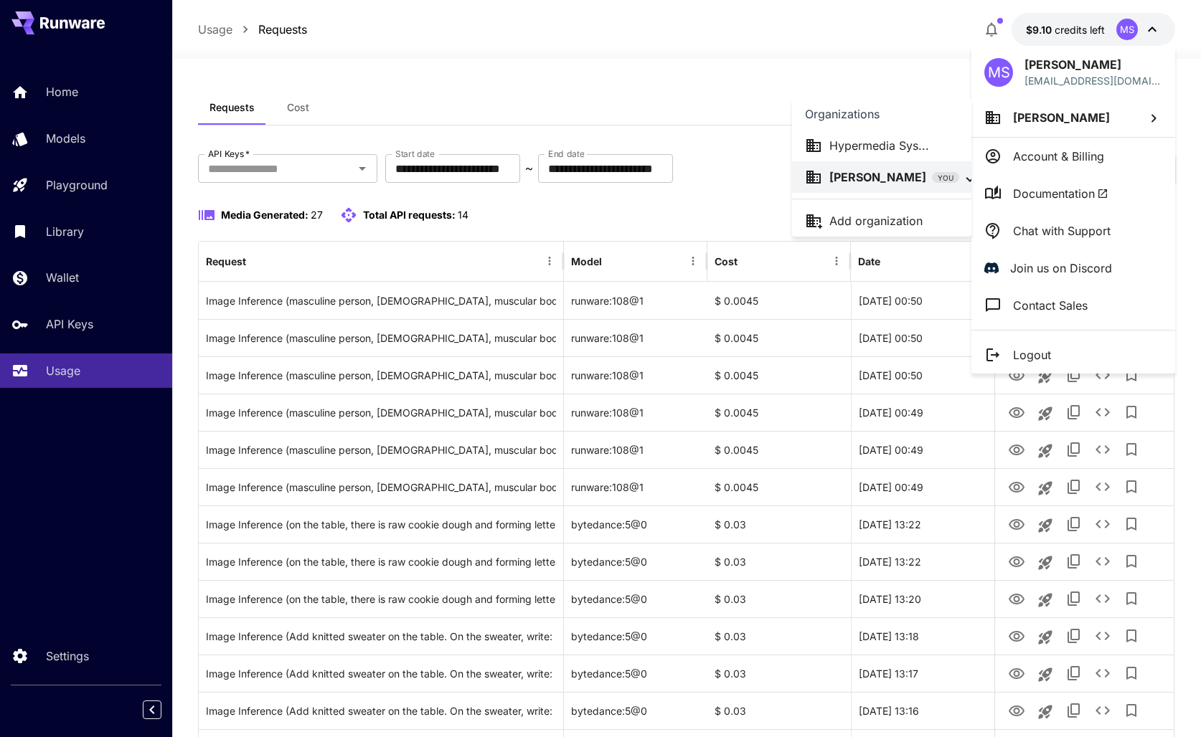
click at [911, 148] on p "Hypermedia Sys..." at bounding box center [879, 145] width 100 height 17
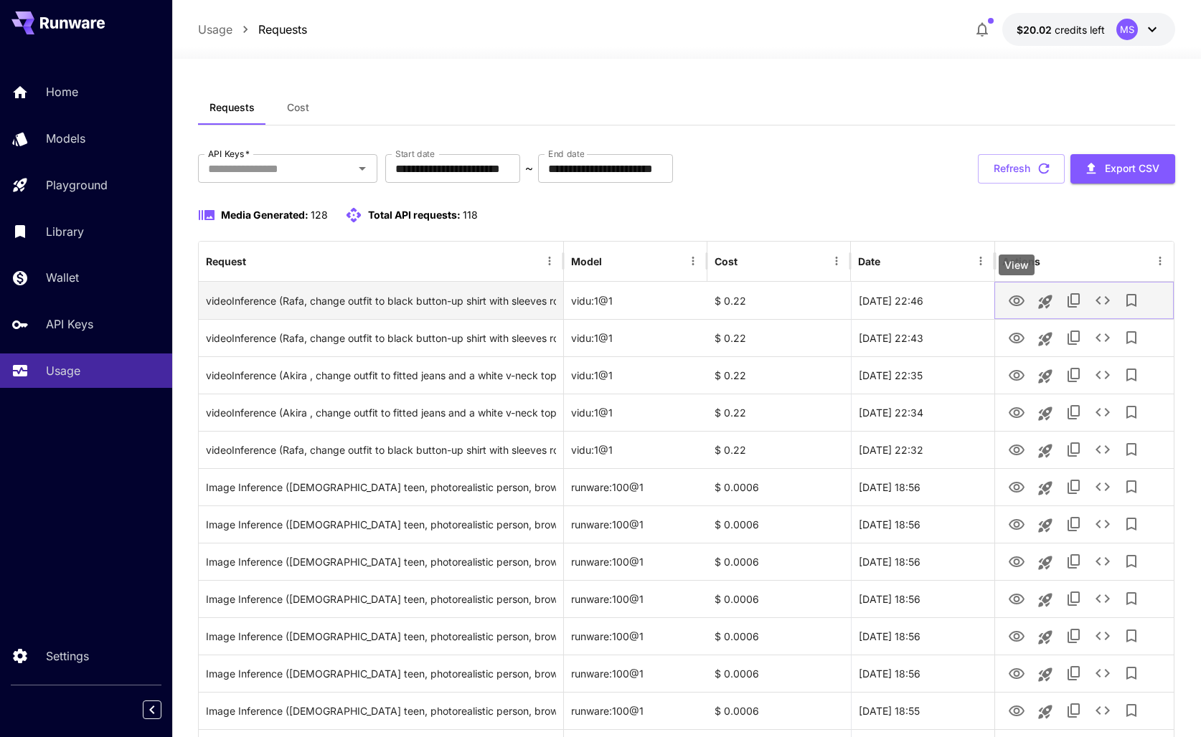
click at [1015, 298] on icon "View" at bounding box center [1016, 301] width 16 height 11
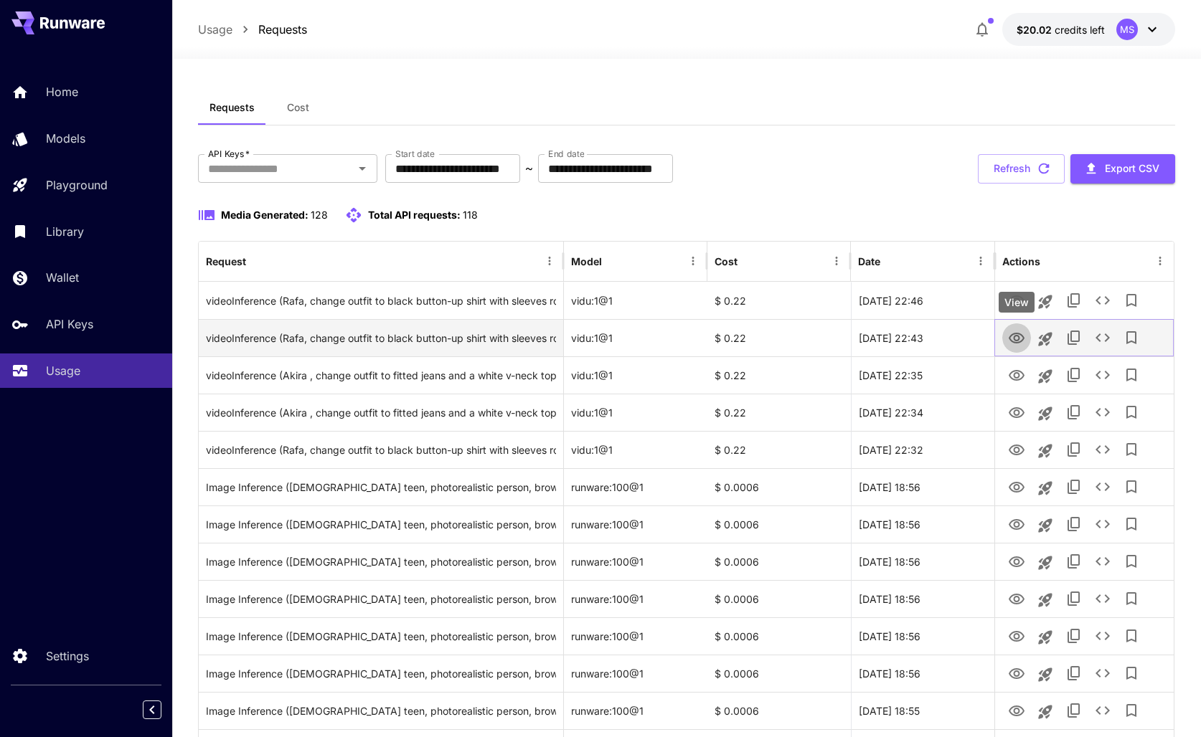
click at [1010, 333] on icon "View" at bounding box center [1016, 338] width 17 height 17
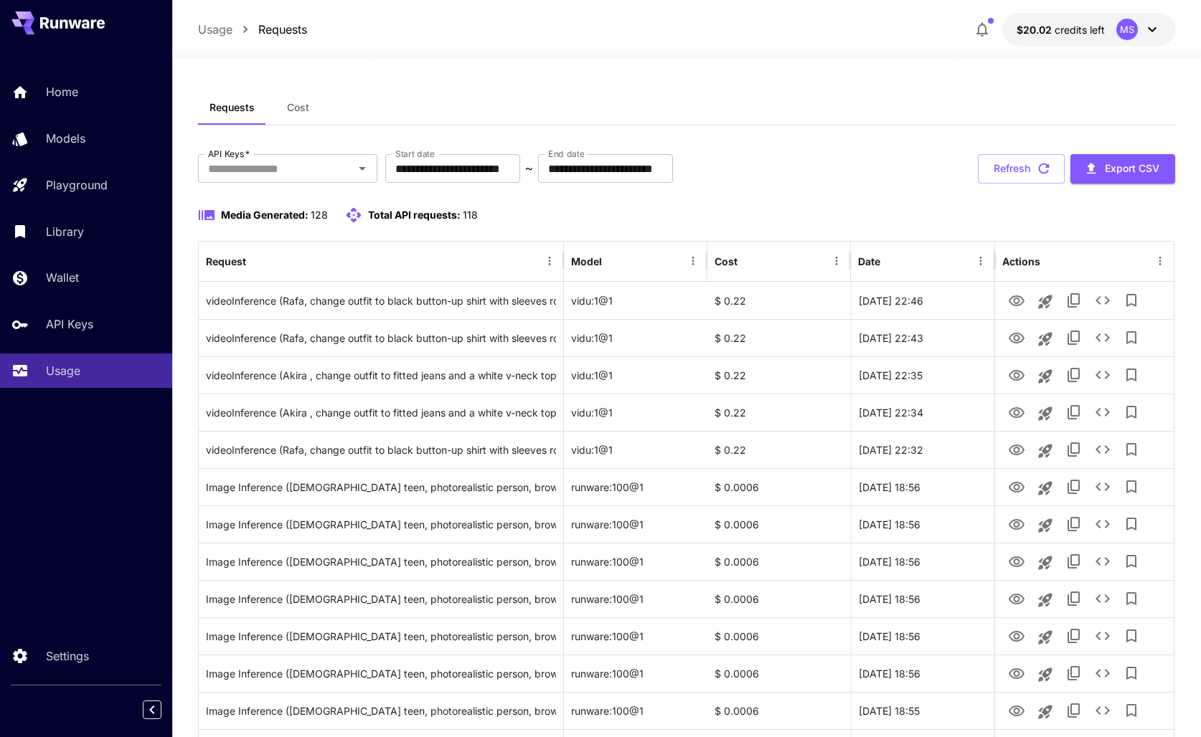
click at [291, 112] on span "Cost" at bounding box center [298, 107] width 22 height 13
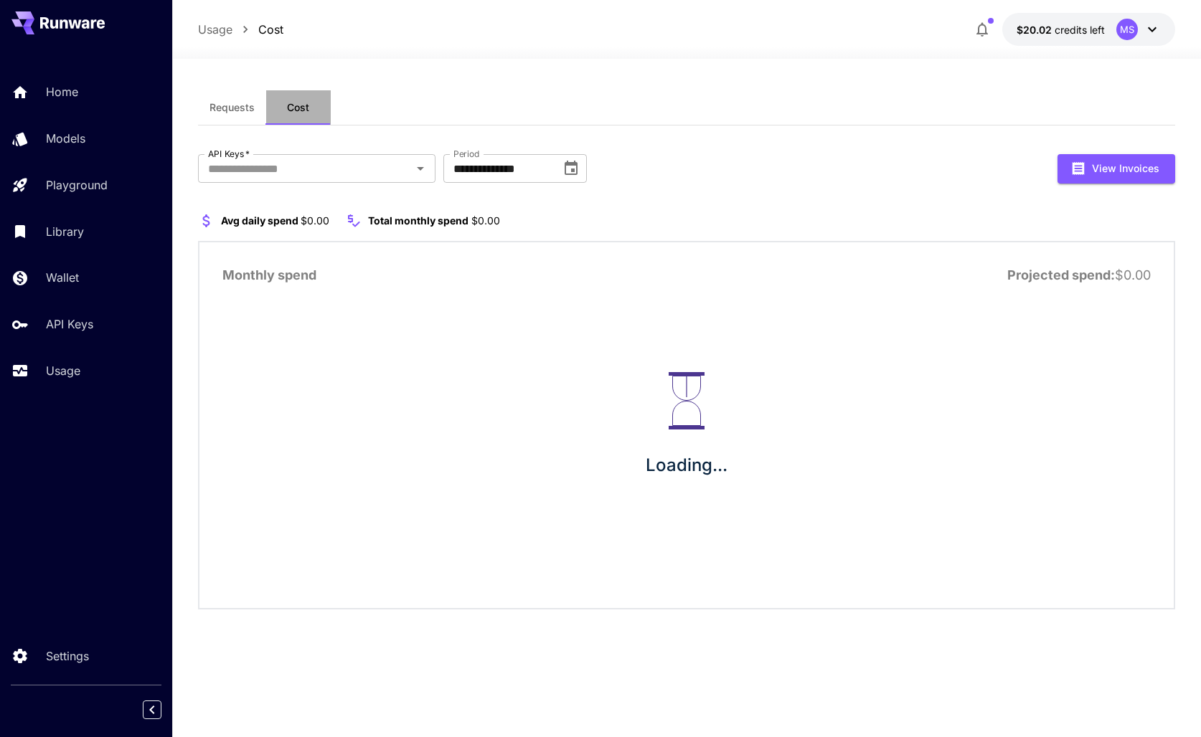
click at [291, 112] on span "Cost" at bounding box center [298, 107] width 22 height 13
